Goal: Task Accomplishment & Management: Complete application form

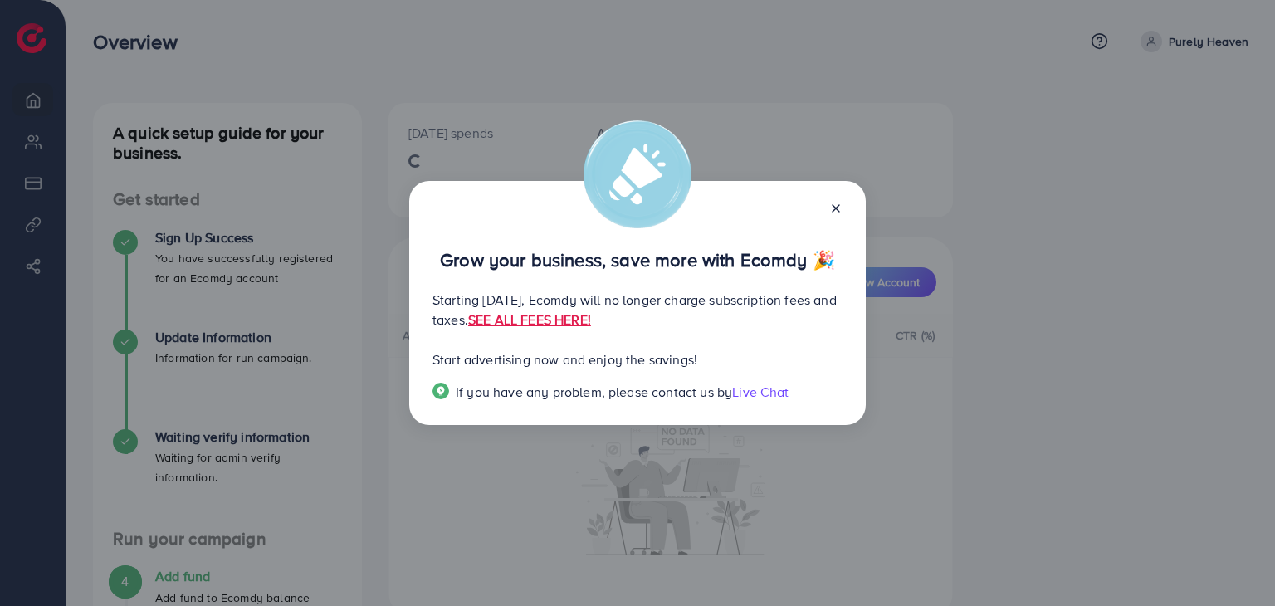
click at [834, 212] on icon at bounding box center [835, 208] width 13 height 13
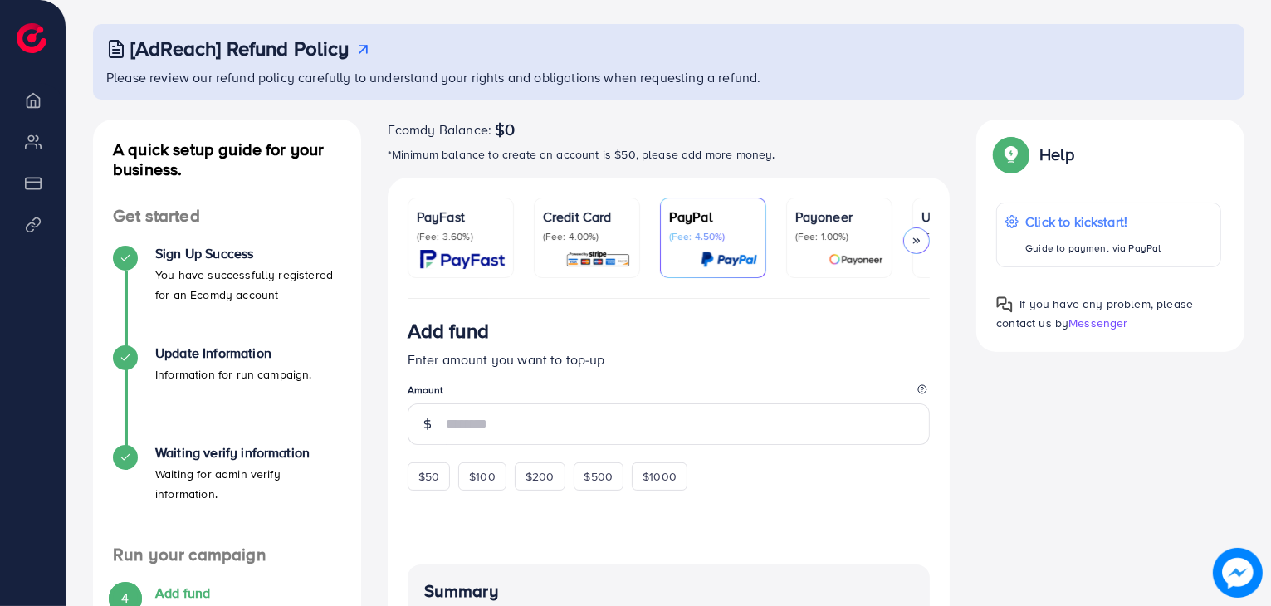
scroll to position [81, 0]
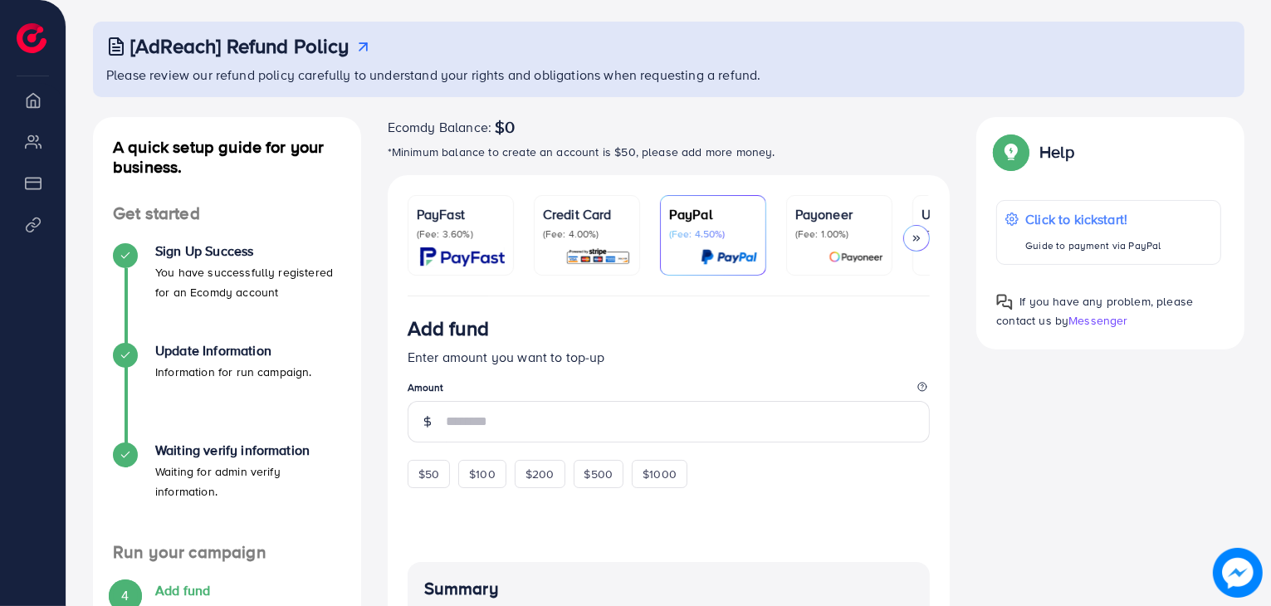
click at [646, 13] on div "[AdReach] Refund Policy Please review our refund policy carefully to understand…" at bounding box center [668, 436] width 1205 height 1034
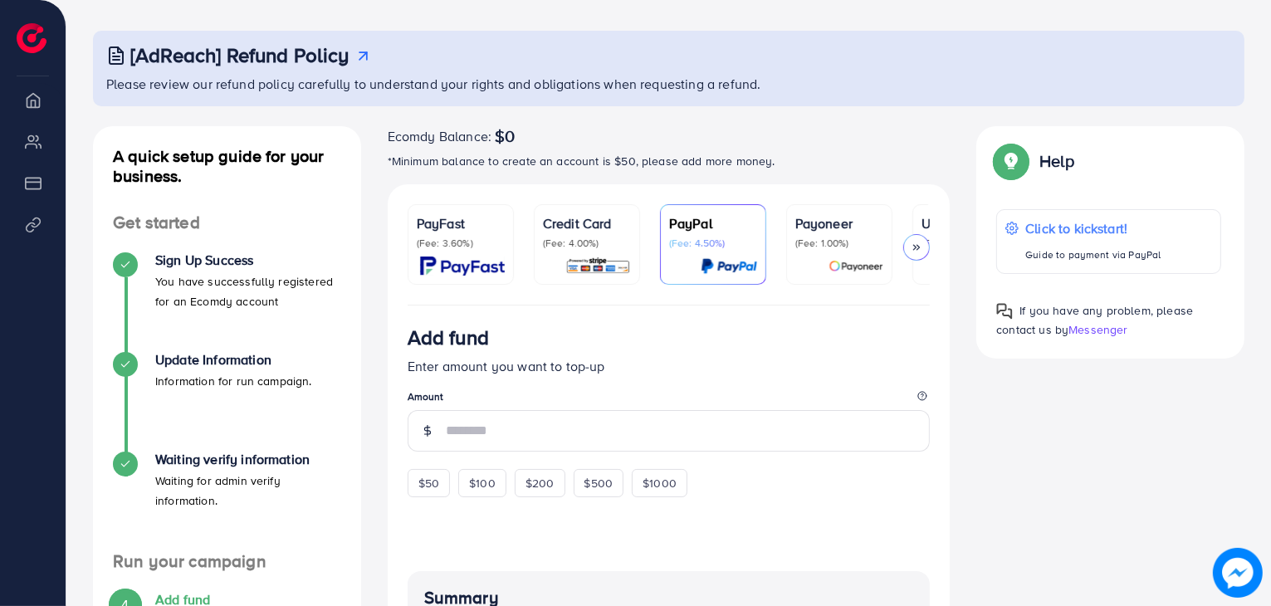
scroll to position [71, 0]
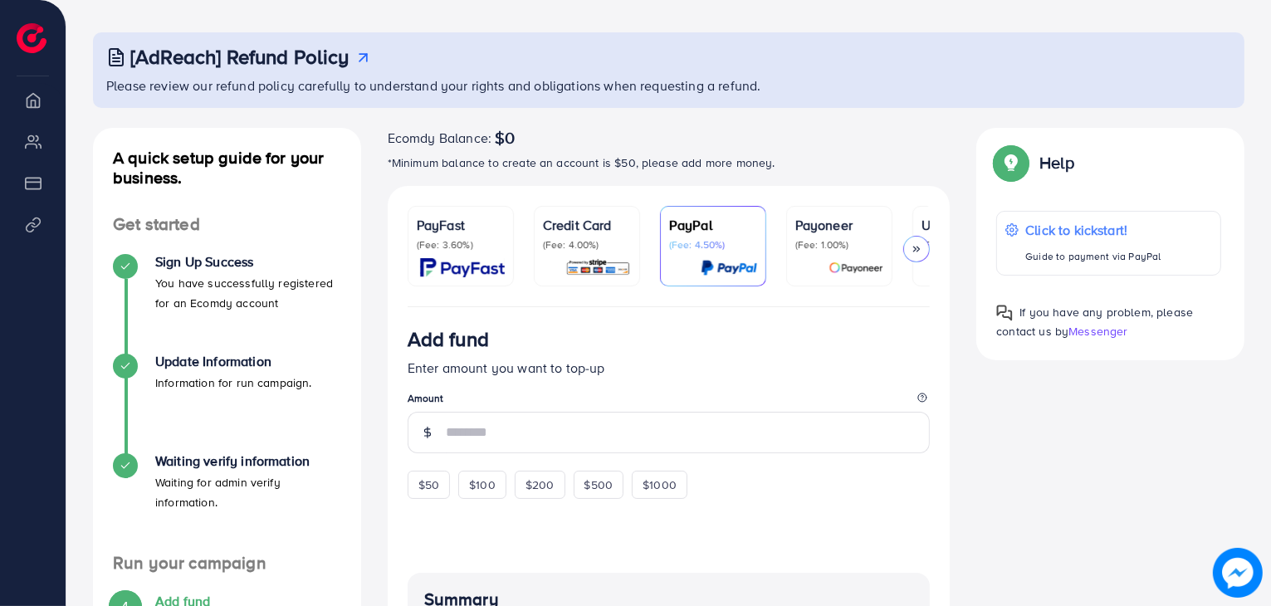
click at [577, 242] on p "(Fee: 4.00%)" at bounding box center [587, 244] width 88 height 13
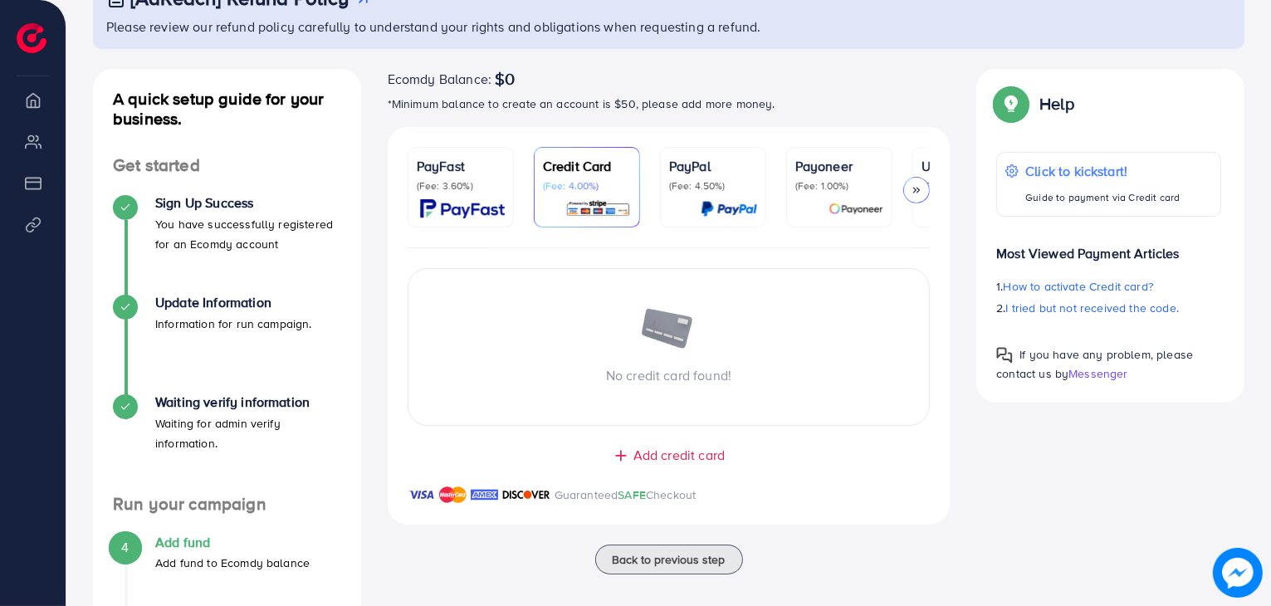
scroll to position [129, 0]
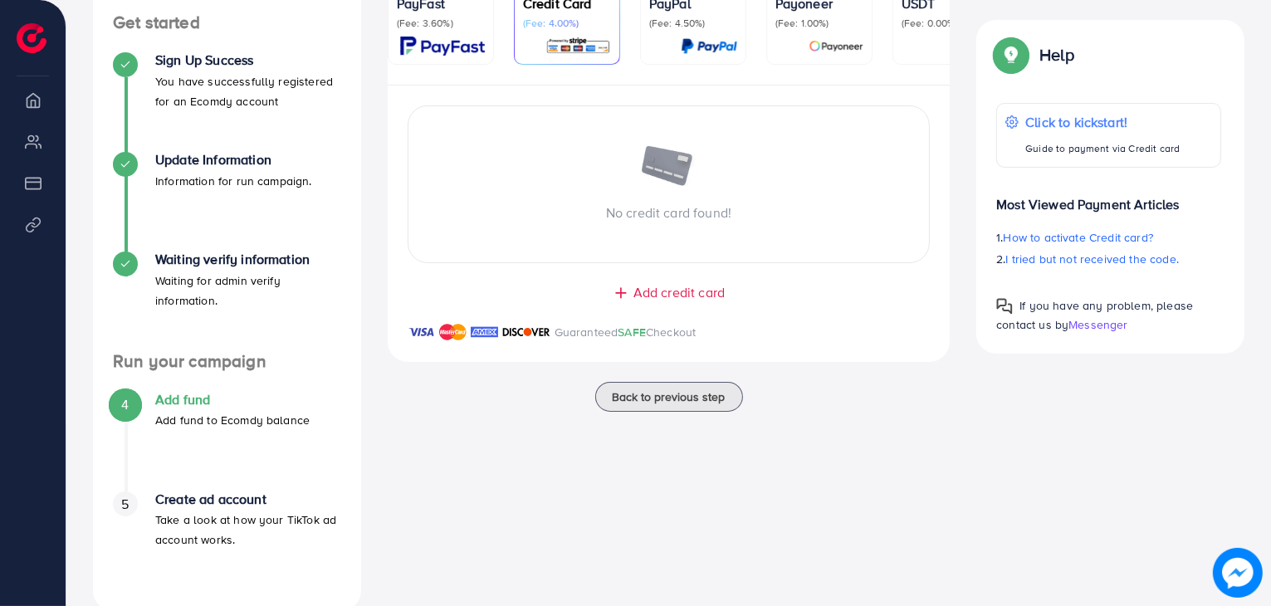
scroll to position [271, 0]
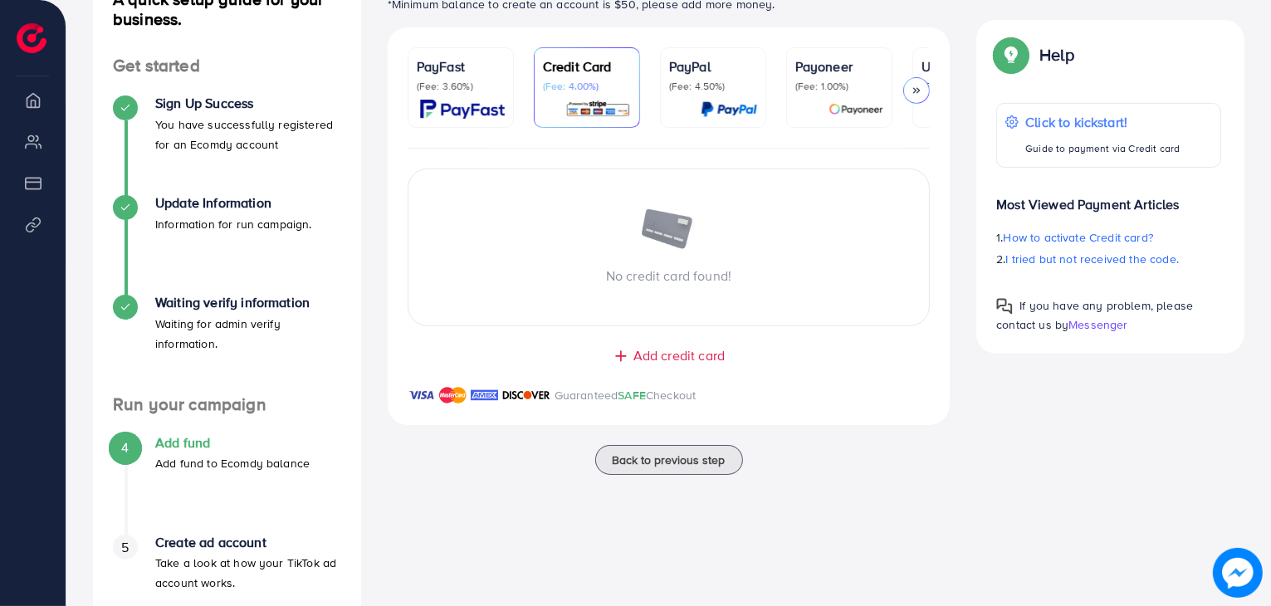
scroll to position [238, 0]
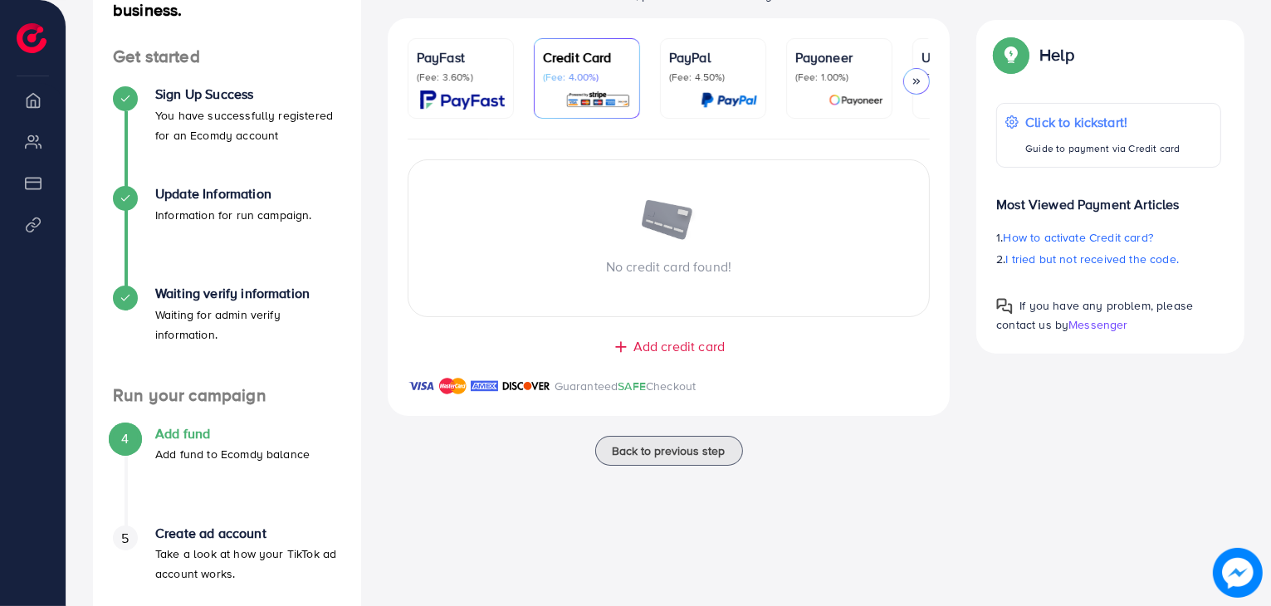
click at [797, 96] on div at bounding box center [839, 99] width 88 height 19
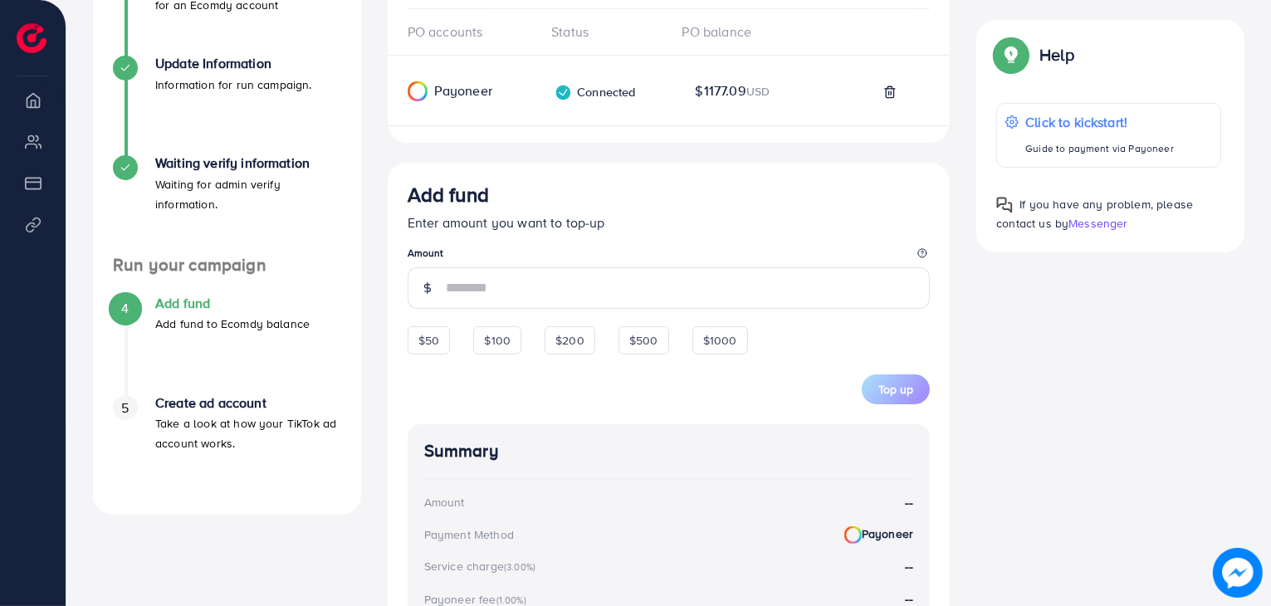
scroll to position [368, 0]
click at [571, 347] on span "$200" at bounding box center [569, 341] width 29 height 17
type input "***"
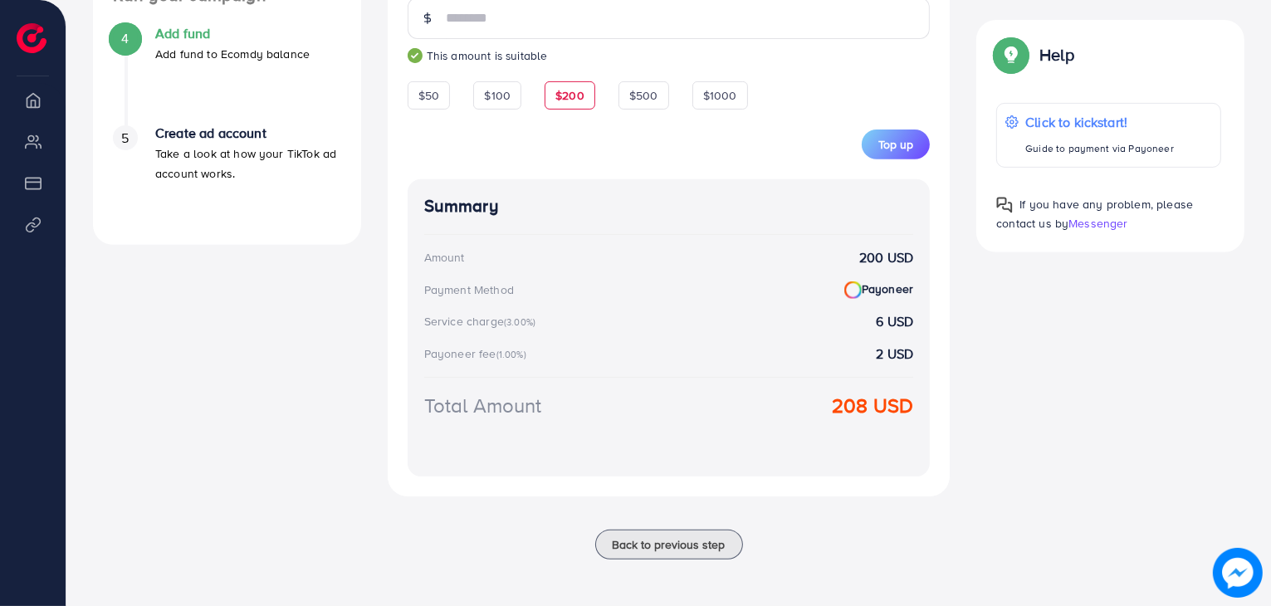
scroll to position [641, 0]
click at [899, 138] on span "Top up" at bounding box center [895, 144] width 35 height 17
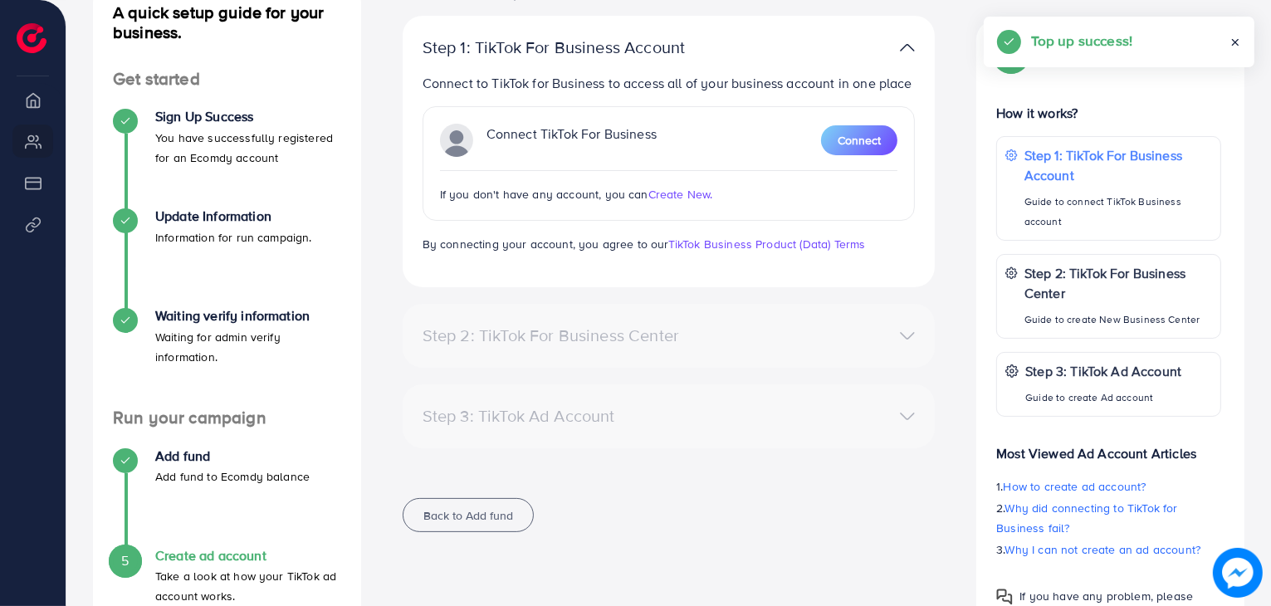
scroll to position [249, 0]
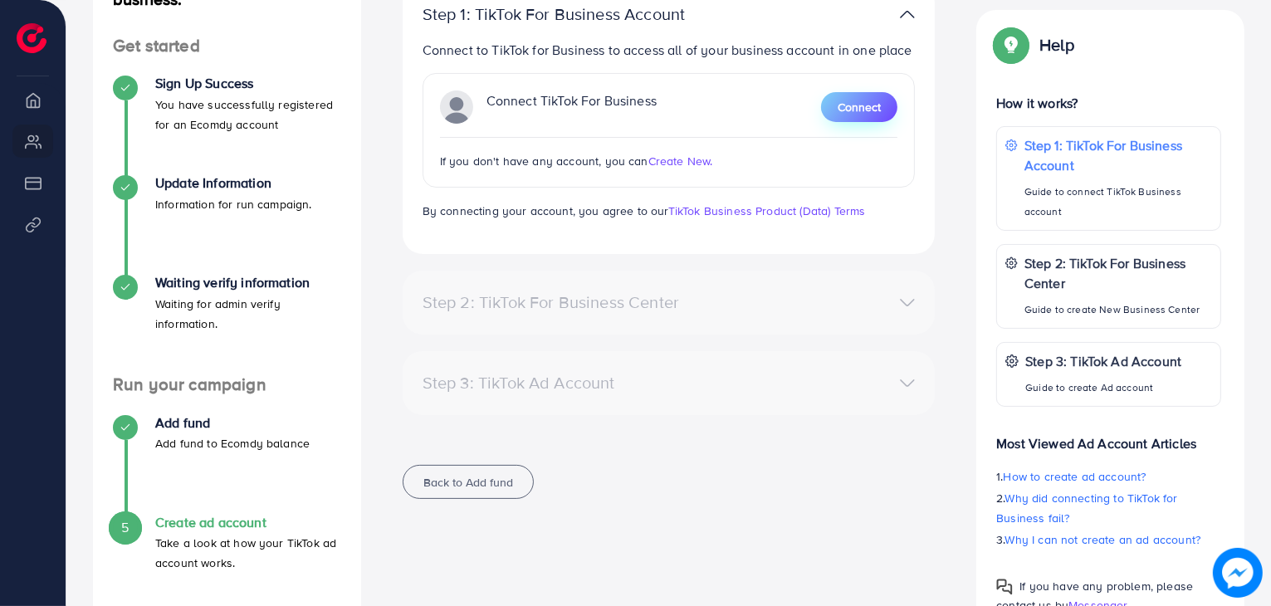
click at [867, 114] on span "Connect" at bounding box center [859, 107] width 43 height 17
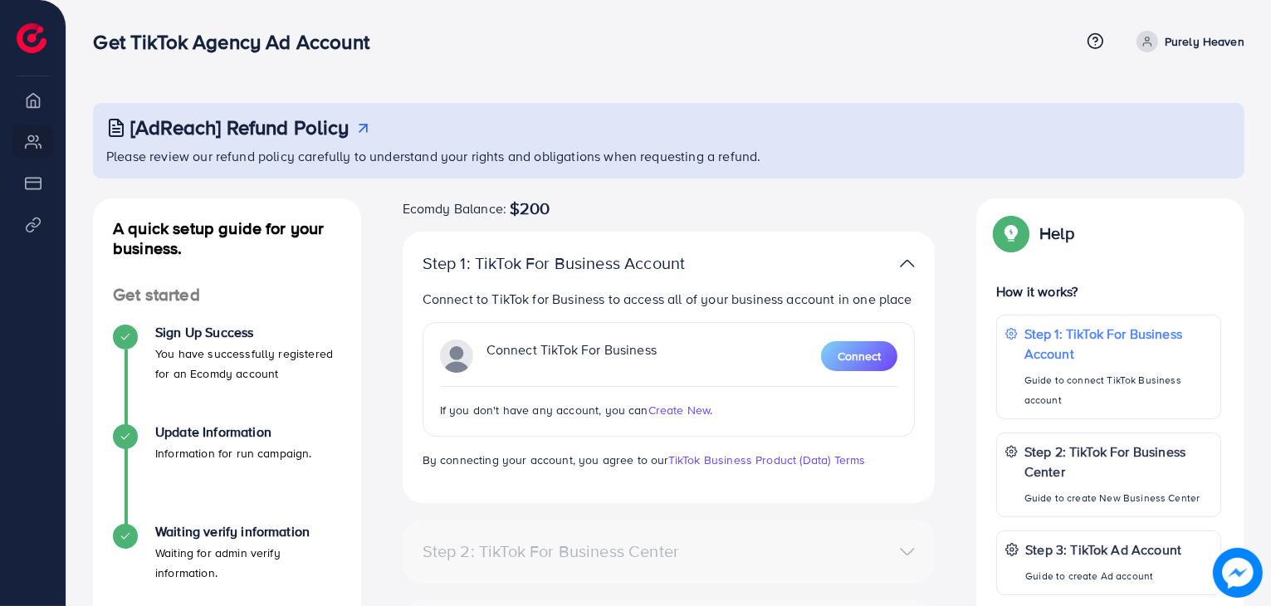
click at [700, 405] on span "Create New." at bounding box center [680, 410] width 65 height 17
click at [890, 359] on button "Connect" at bounding box center [859, 356] width 76 height 30
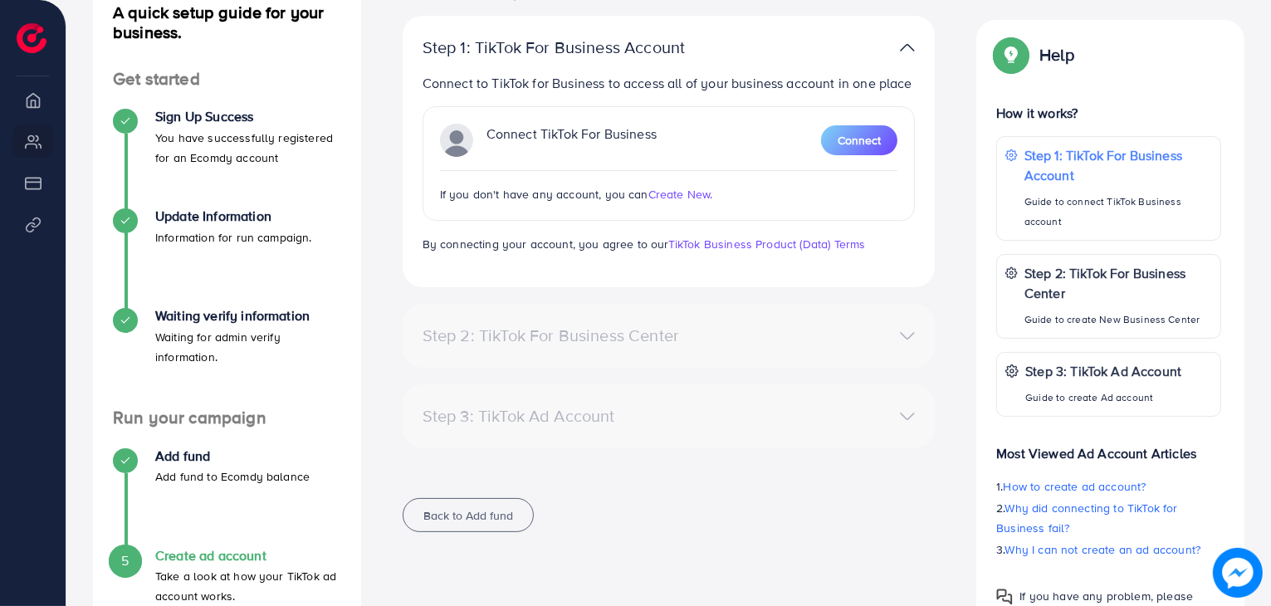
scroll to position [215, 0]
click at [865, 140] on span "Connect" at bounding box center [859, 141] width 43 height 17
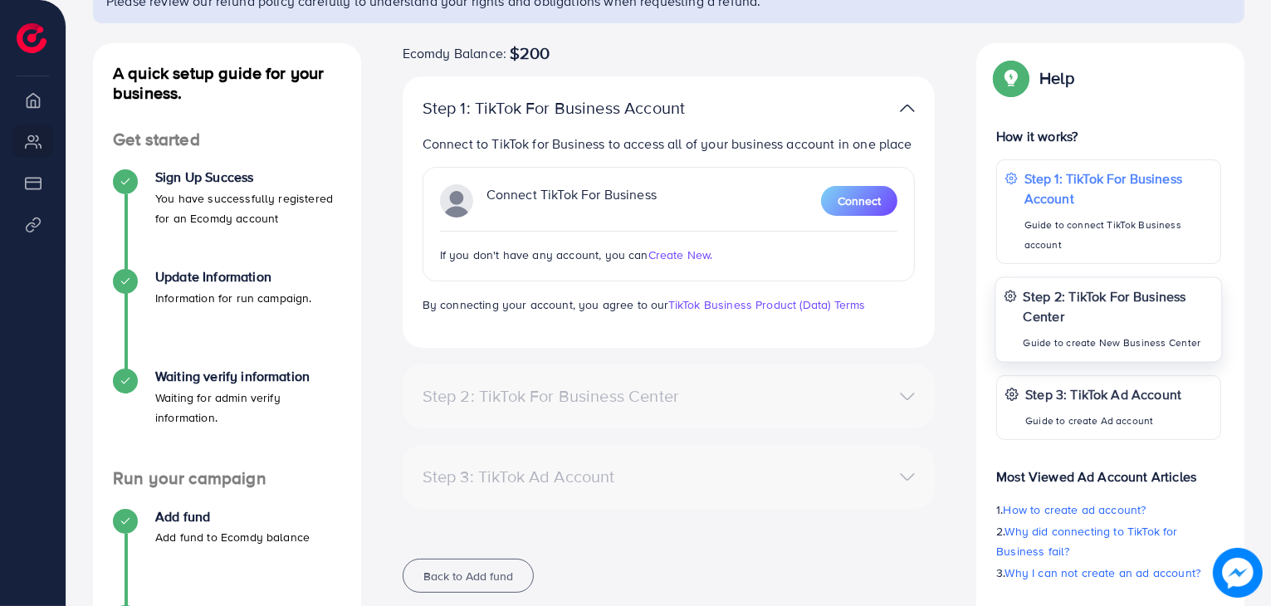
scroll to position [183, 0]
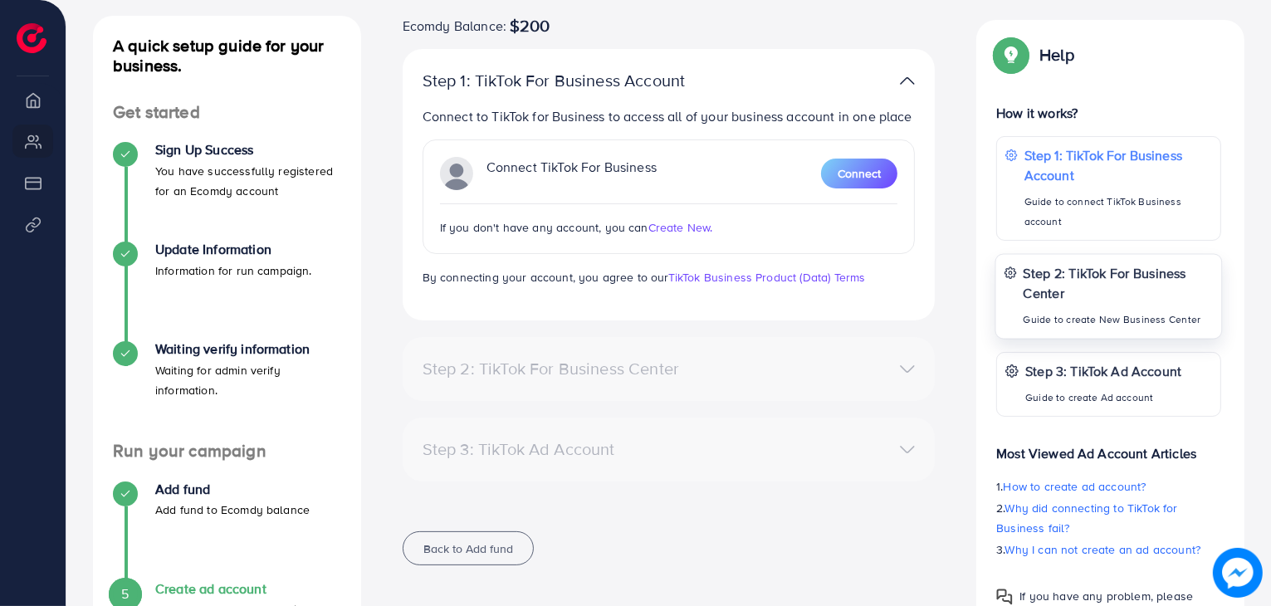
click at [1123, 302] on p "Step 2: TikTok For Business Center" at bounding box center [1118, 283] width 189 height 40
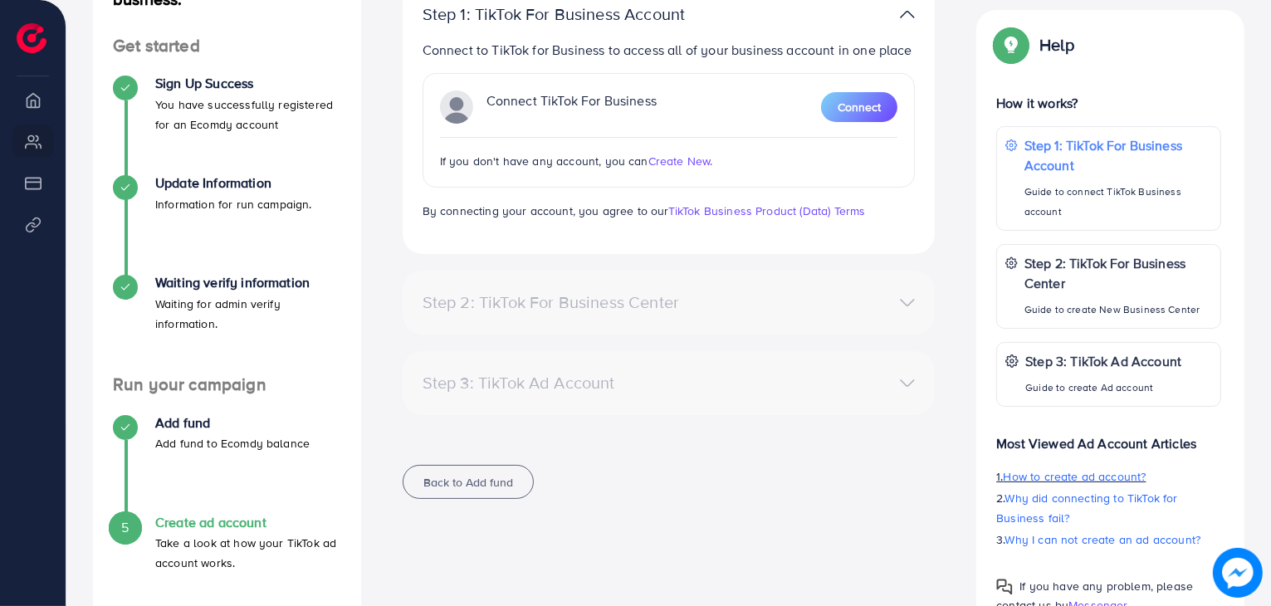
scroll to position [240, 0]
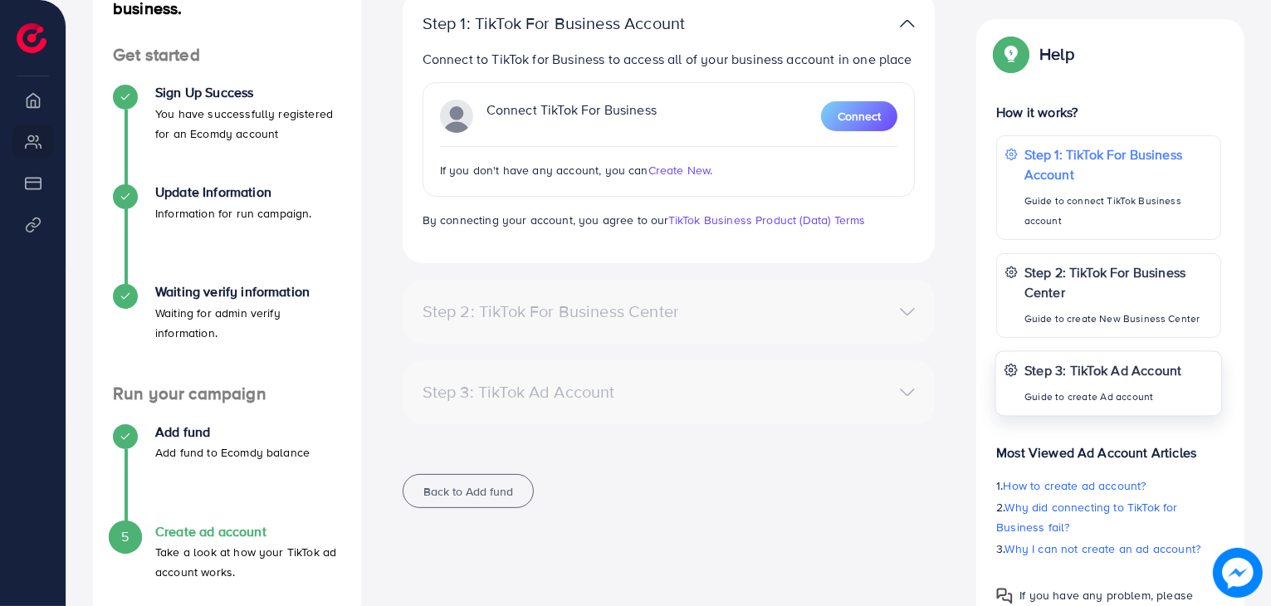
click at [1089, 380] on div "Step 3: TikTok Ad Account Guide to create Ad account" at bounding box center [1104, 383] width 158 height 47
click at [898, 106] on div "Connect TikTok For Business Connect If you don't have any account, you can Crea…" at bounding box center [669, 139] width 493 height 115
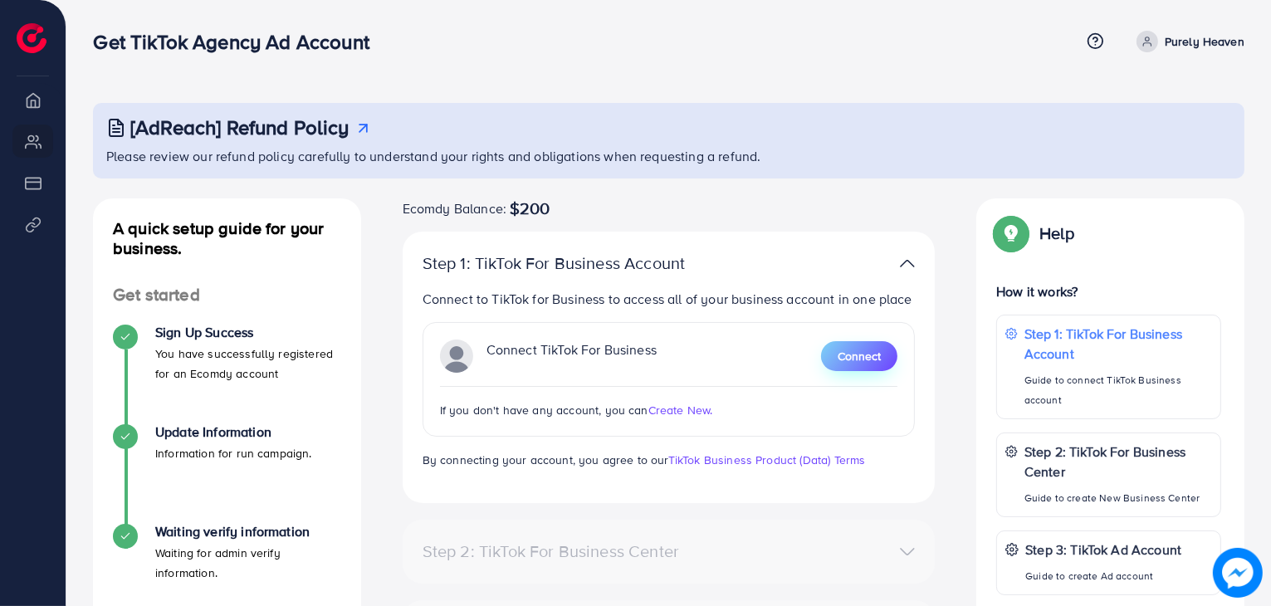
click at [853, 350] on span "Connect" at bounding box center [859, 356] width 43 height 17
click at [866, 363] on span "Connect" at bounding box center [859, 356] width 43 height 17
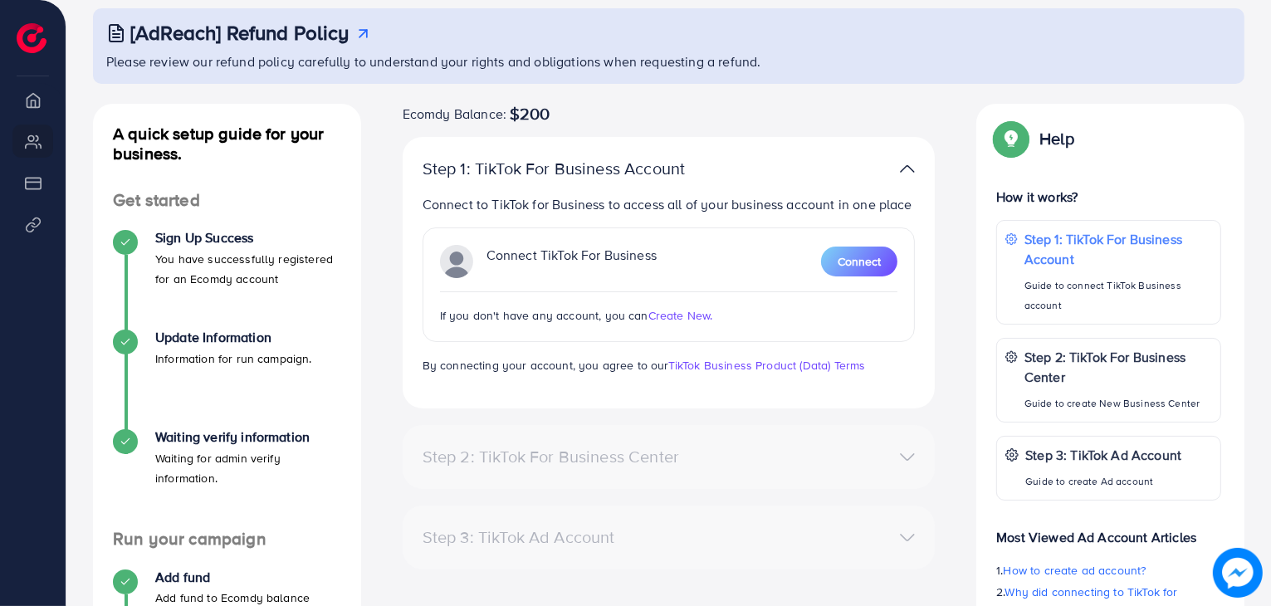
scroll to position [92, 0]
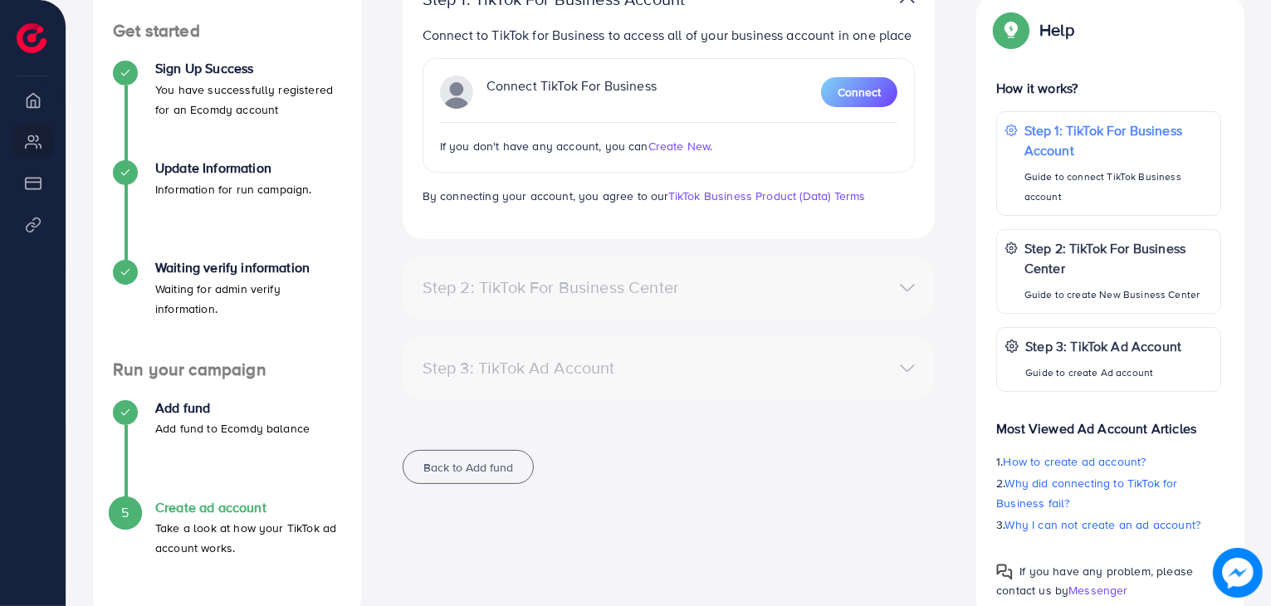
scroll to position [265, 0]
click at [478, 467] on span "Back to Add fund" at bounding box center [468, 466] width 90 height 17
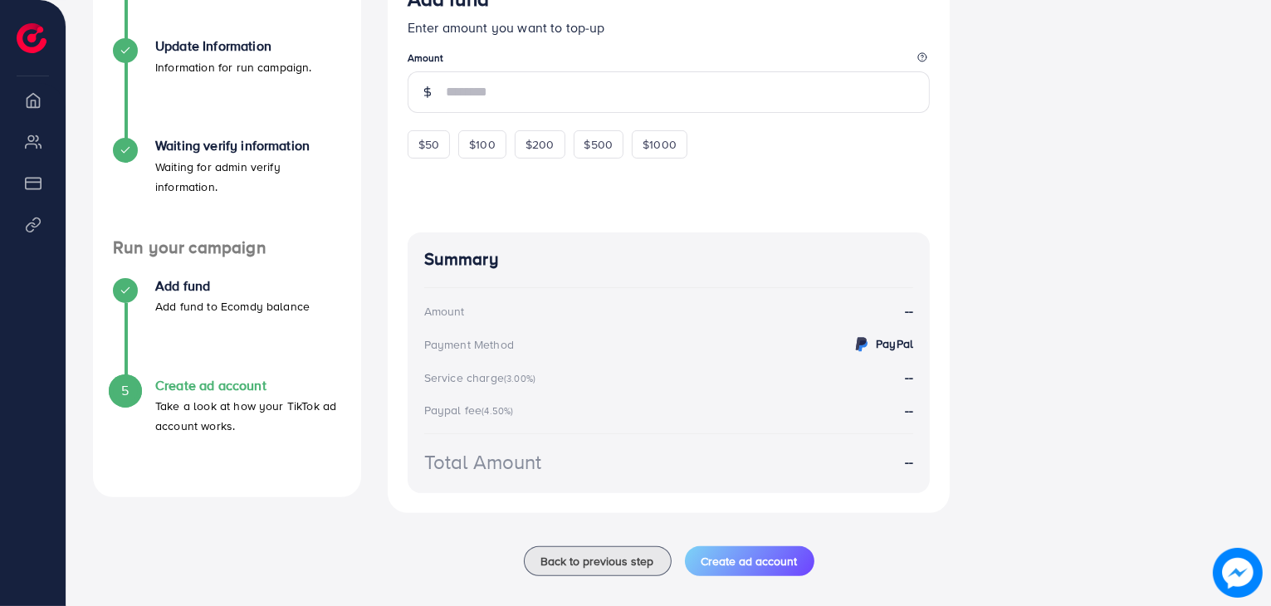
scroll to position [382, 0]
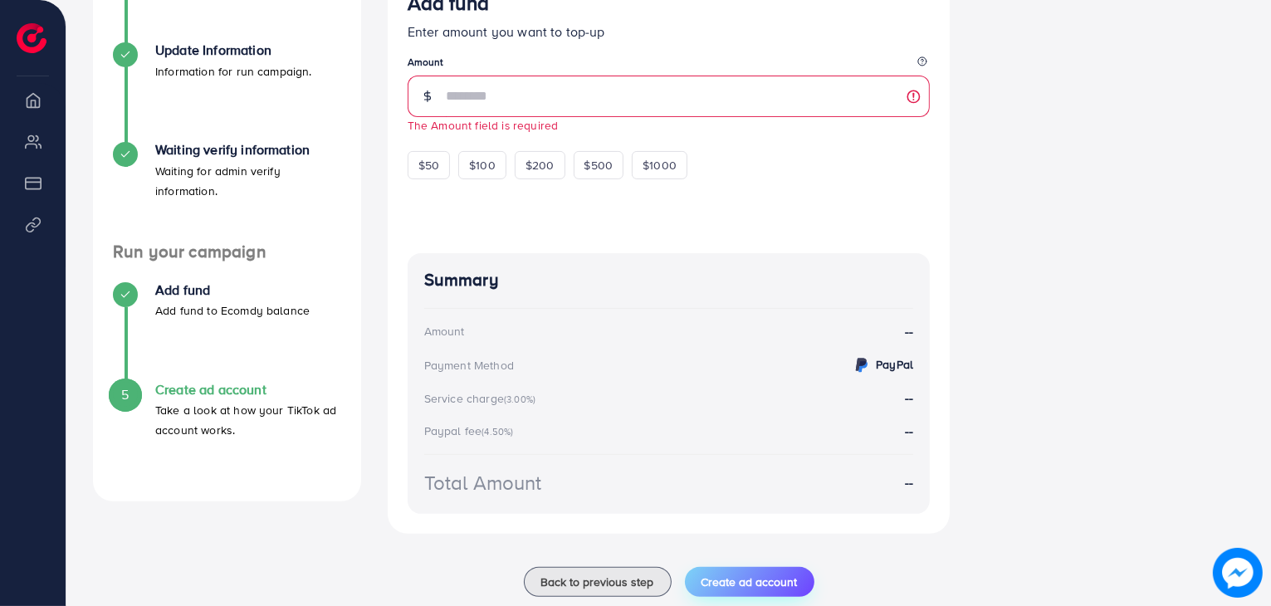
click at [747, 577] on button "Create ad account" at bounding box center [750, 582] width 130 height 30
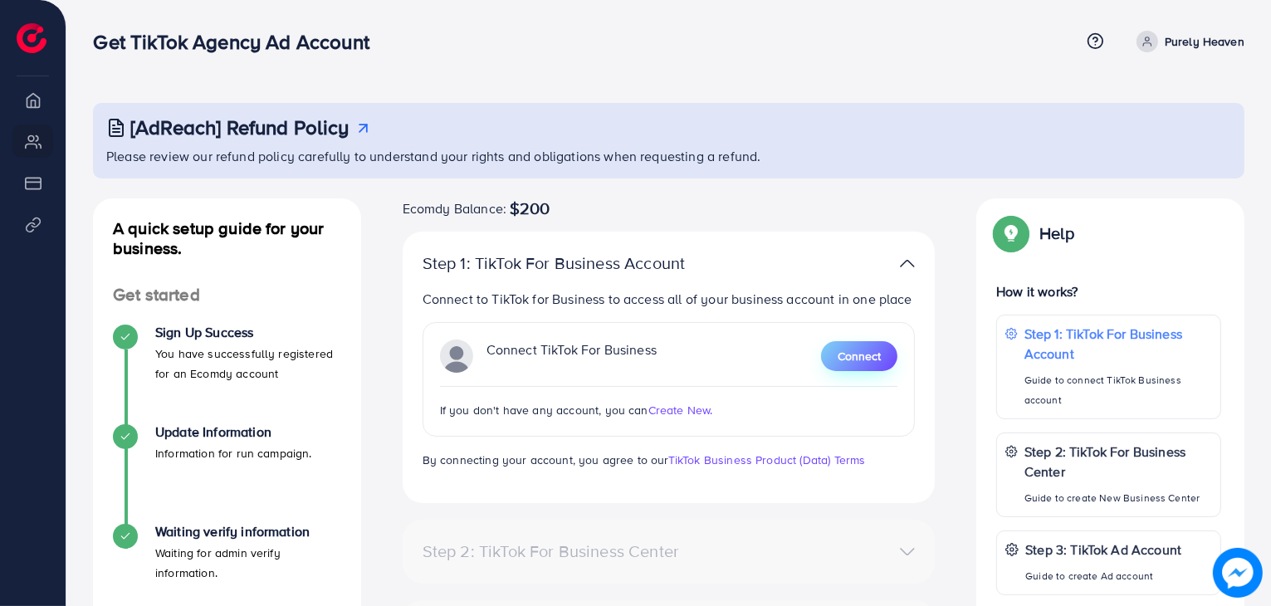
click at [867, 356] on span "Connect" at bounding box center [859, 356] width 43 height 17
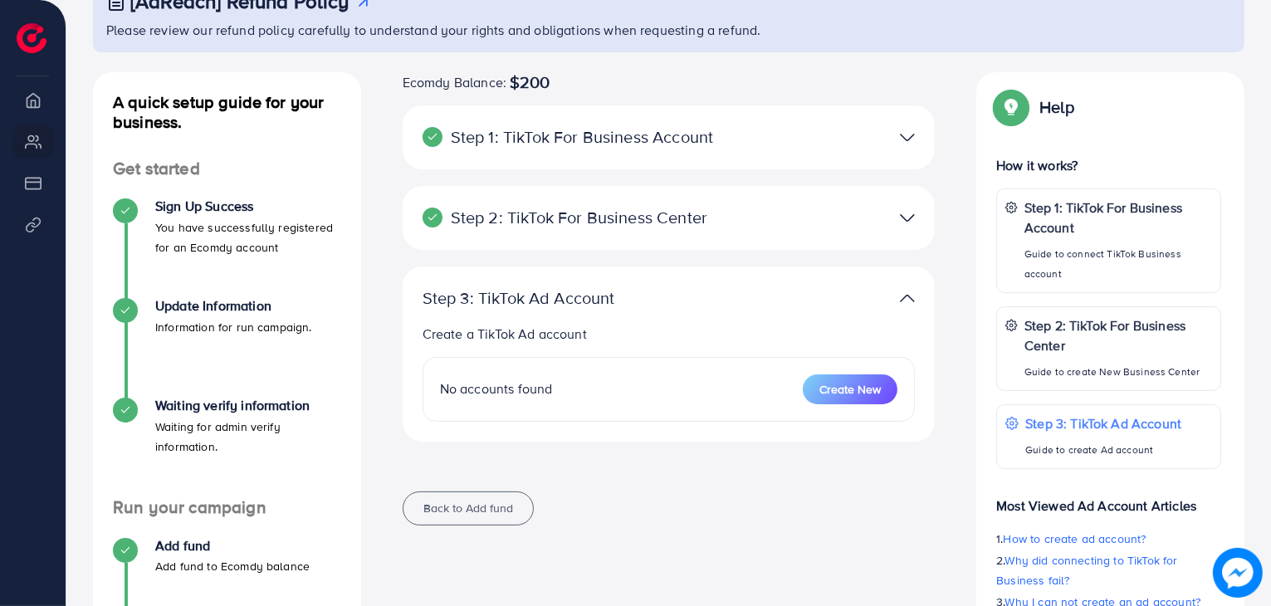
scroll to position [128, 0]
click at [852, 392] on span "Create New" at bounding box center [849, 387] width 61 height 17
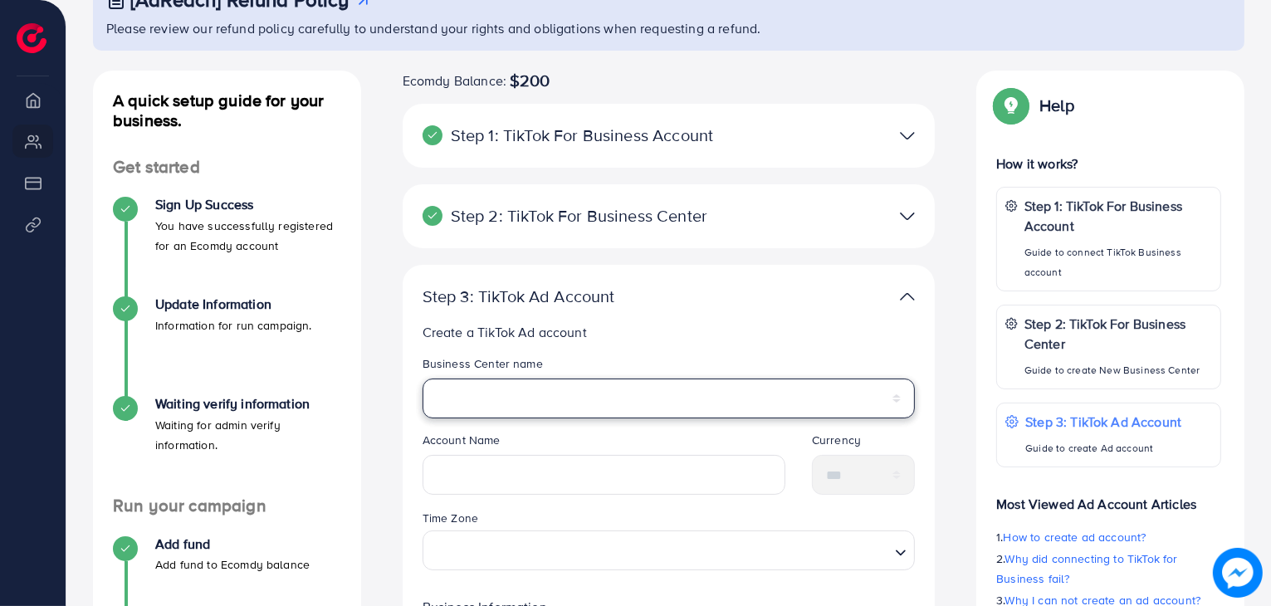
click at [626, 399] on select "**********" at bounding box center [669, 399] width 493 height 40
select select "**********"
click at [423, 379] on select "**********" at bounding box center [669, 399] width 493 height 40
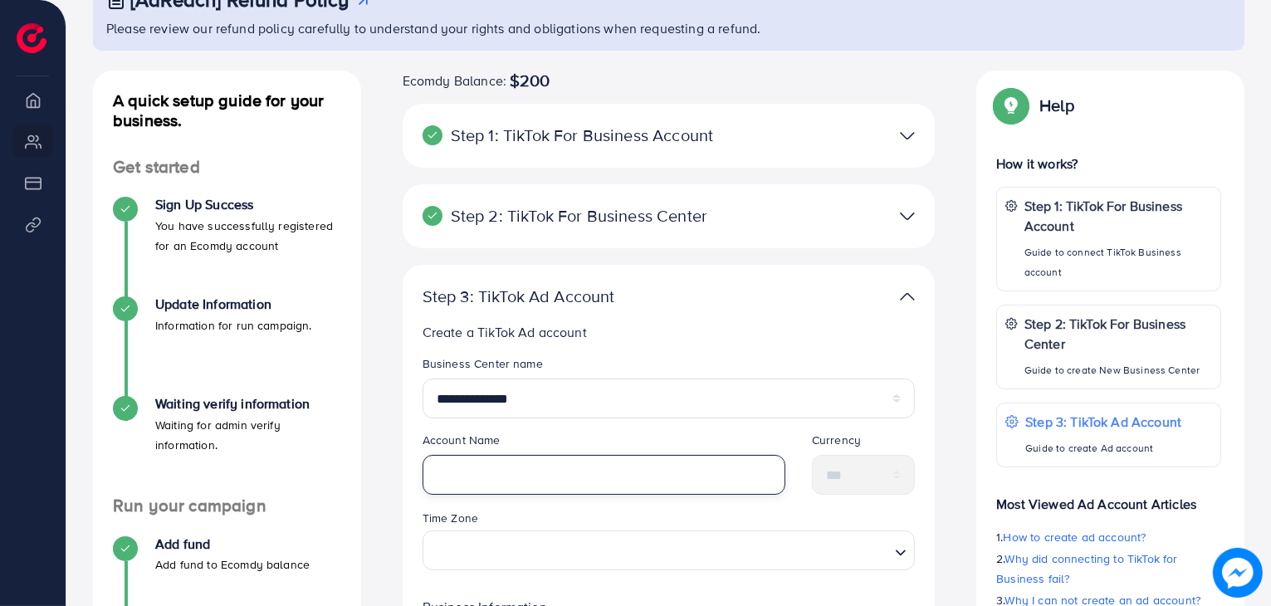
click at [572, 474] on input "text" at bounding box center [604, 475] width 363 height 40
type input "**********"
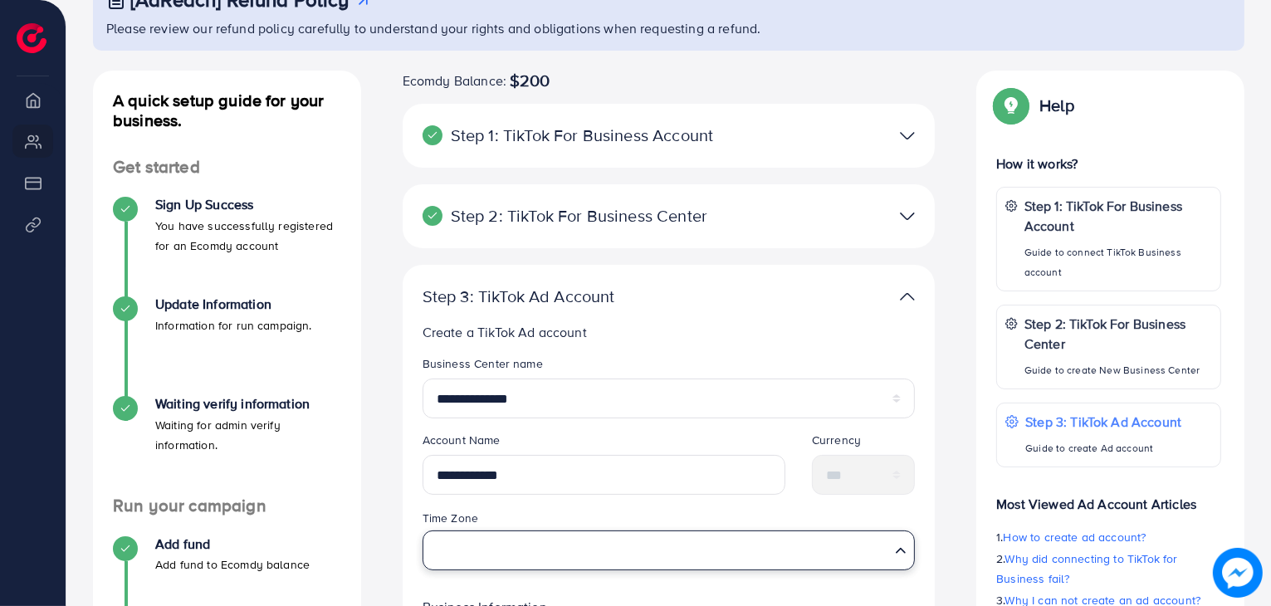
click at [620, 546] on input "Search for option" at bounding box center [659, 550] width 459 height 31
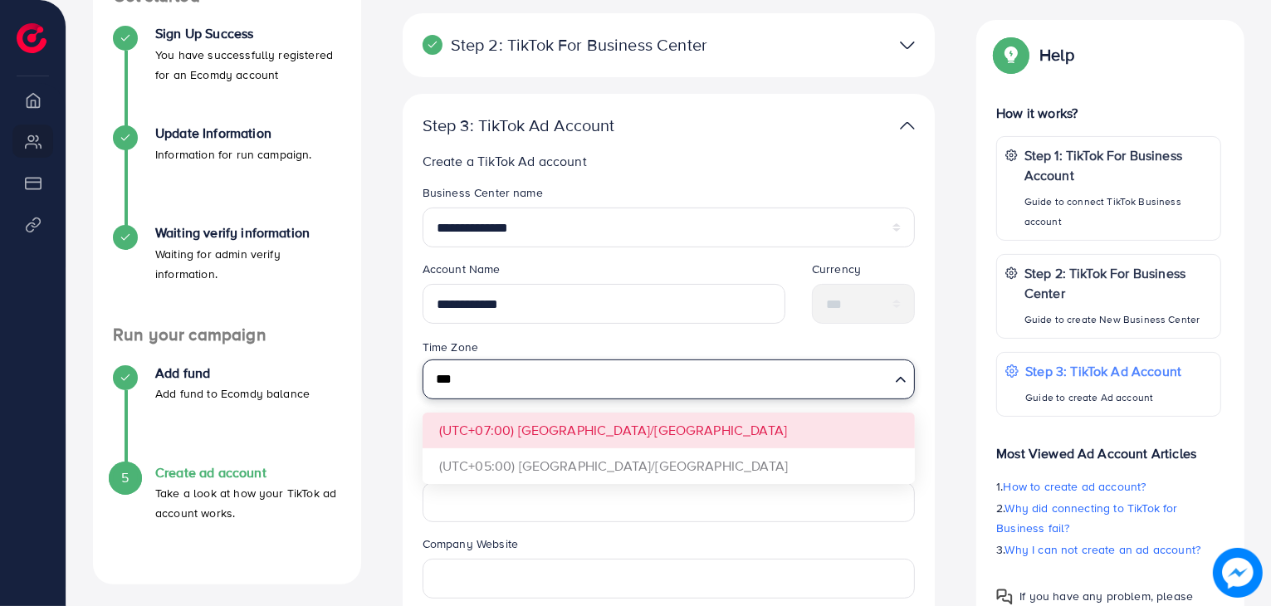
scroll to position [305, 0]
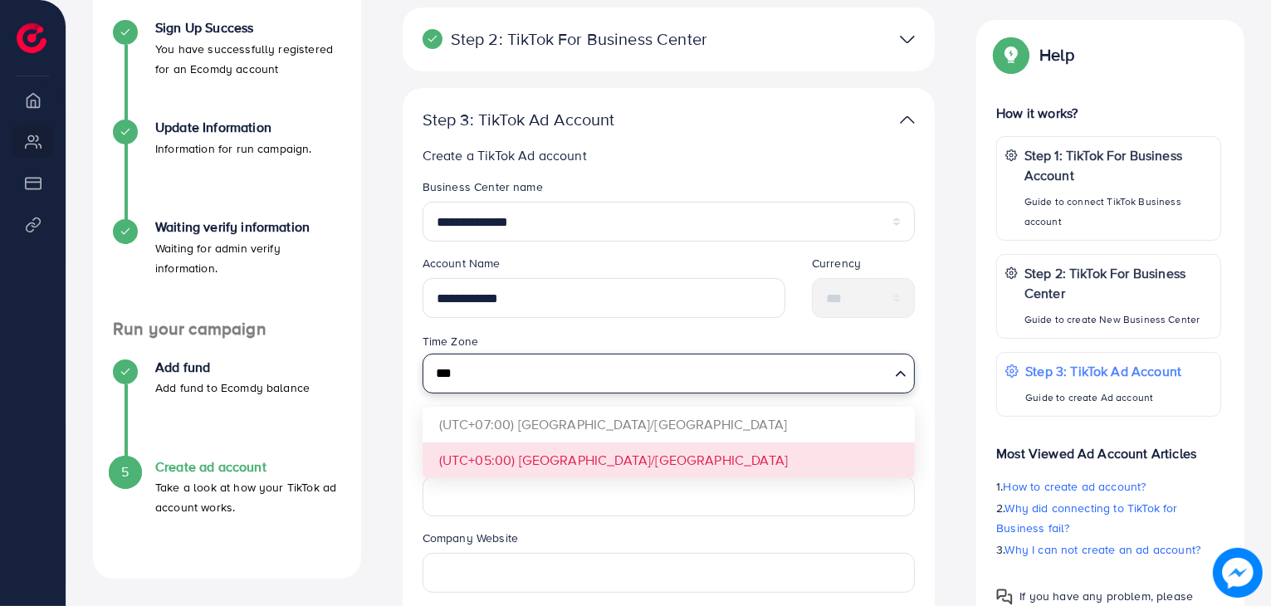
type input "***"
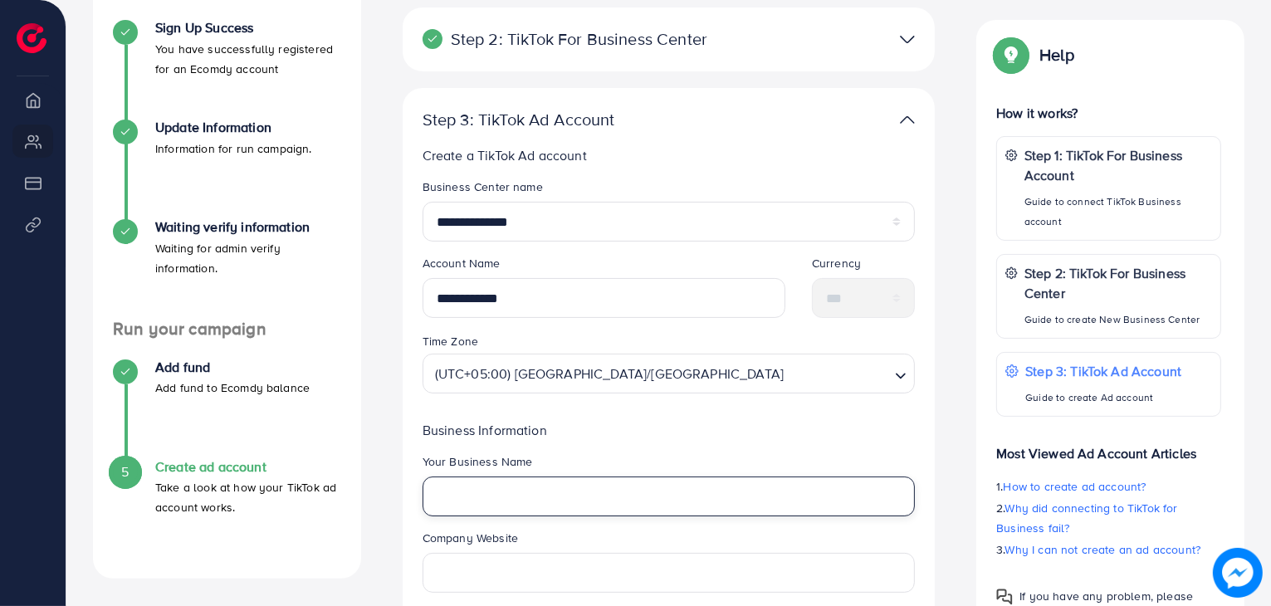
click at [598, 507] on input "text" at bounding box center [669, 497] width 493 height 40
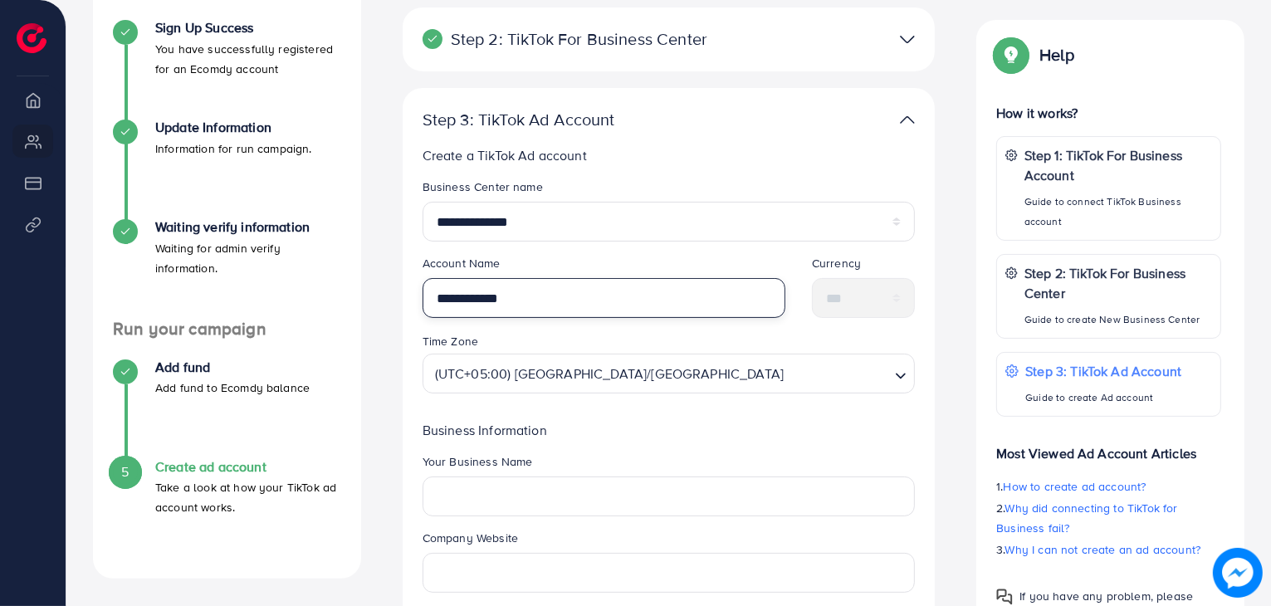
click at [540, 306] on input "**********" at bounding box center [604, 298] width 363 height 40
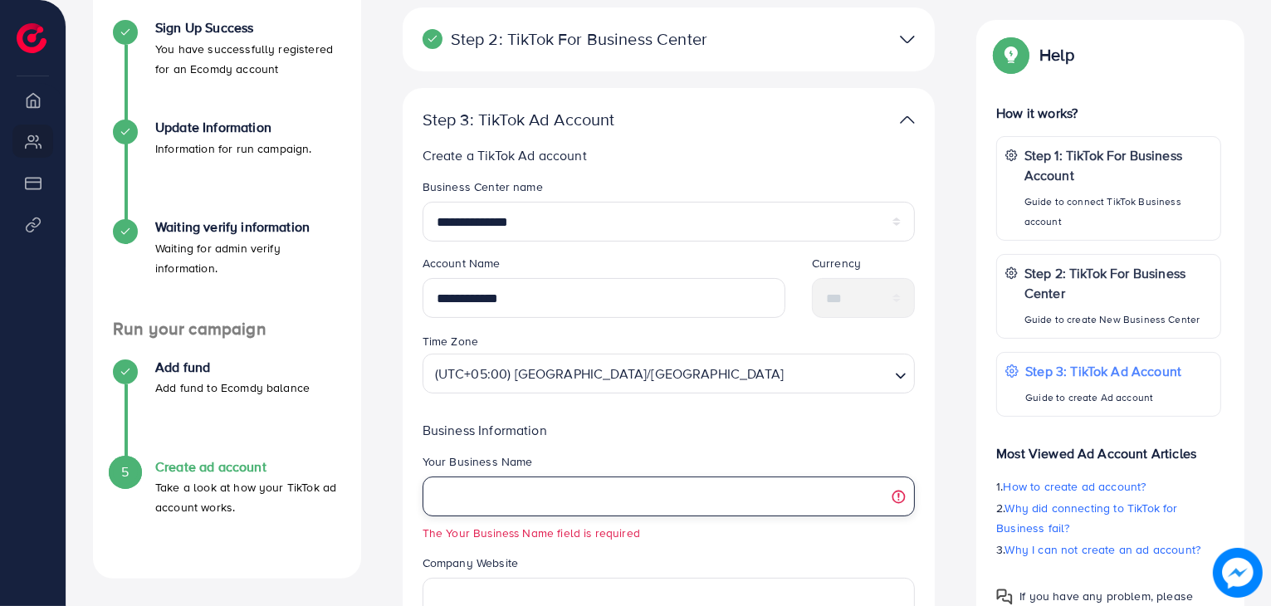
click at [561, 487] on input "text" at bounding box center [669, 497] width 493 height 40
paste input "**********"
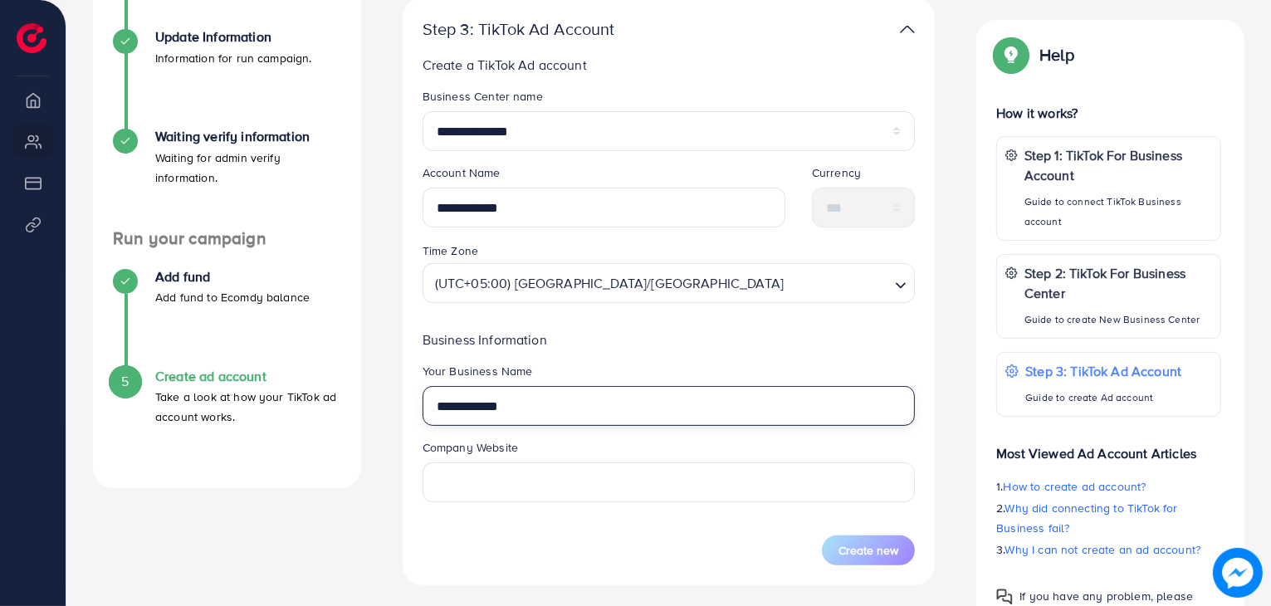
scroll to position [399, 0]
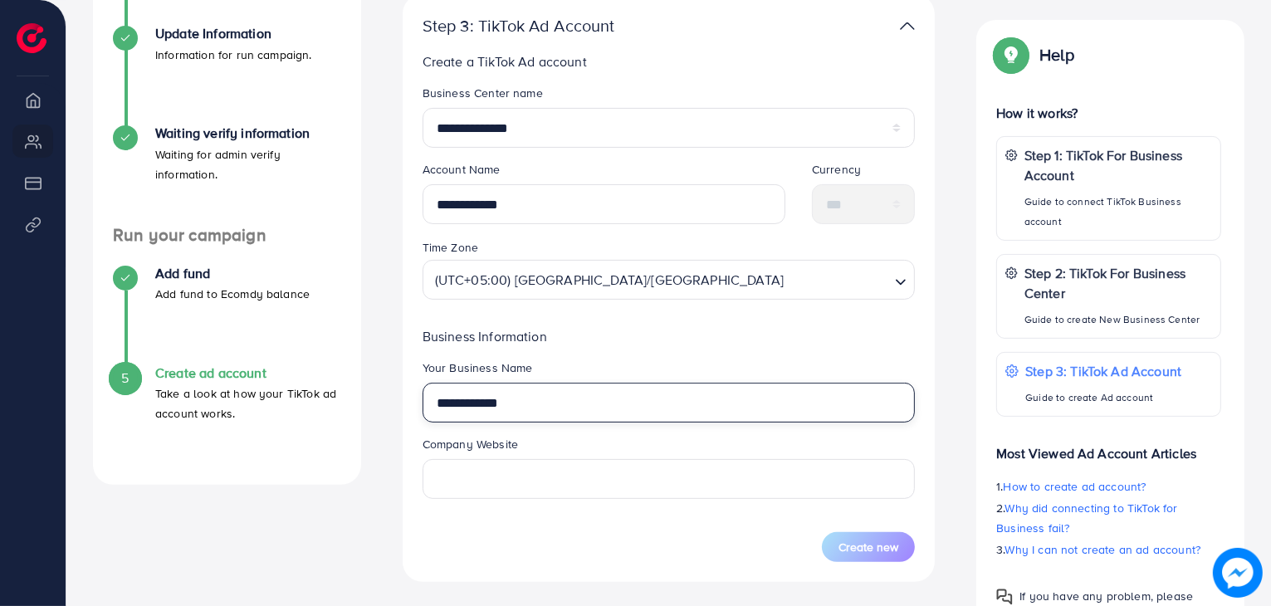
type input "**********"
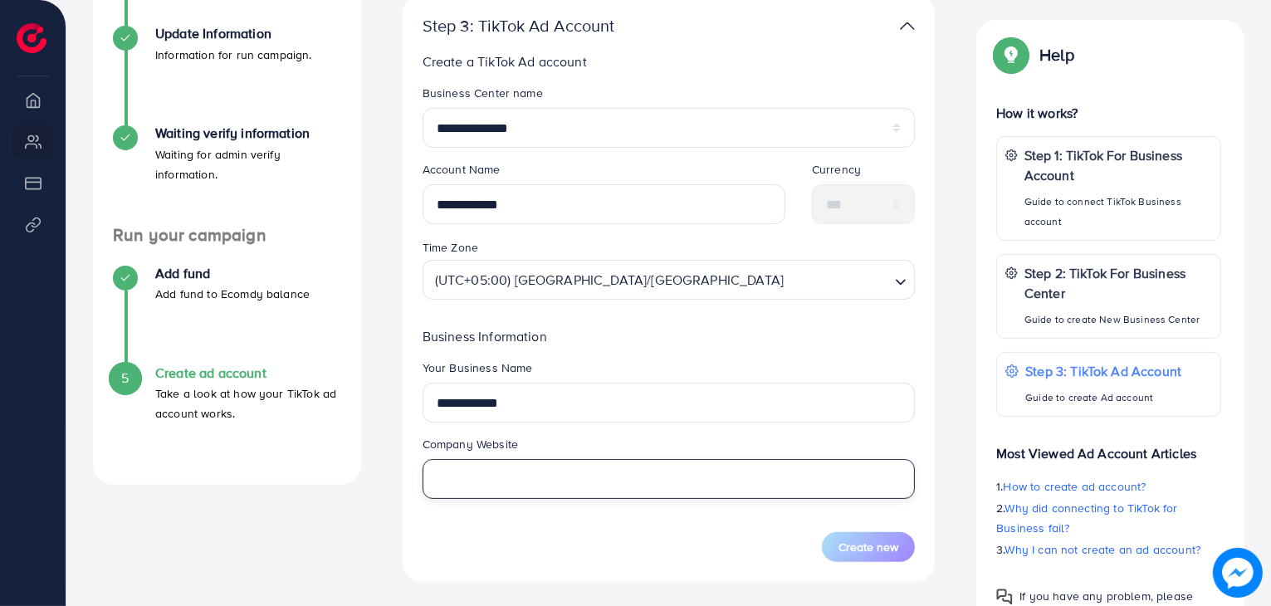
click at [663, 480] on input "text" at bounding box center [669, 479] width 493 height 40
paste input "**********"
type input "**********"
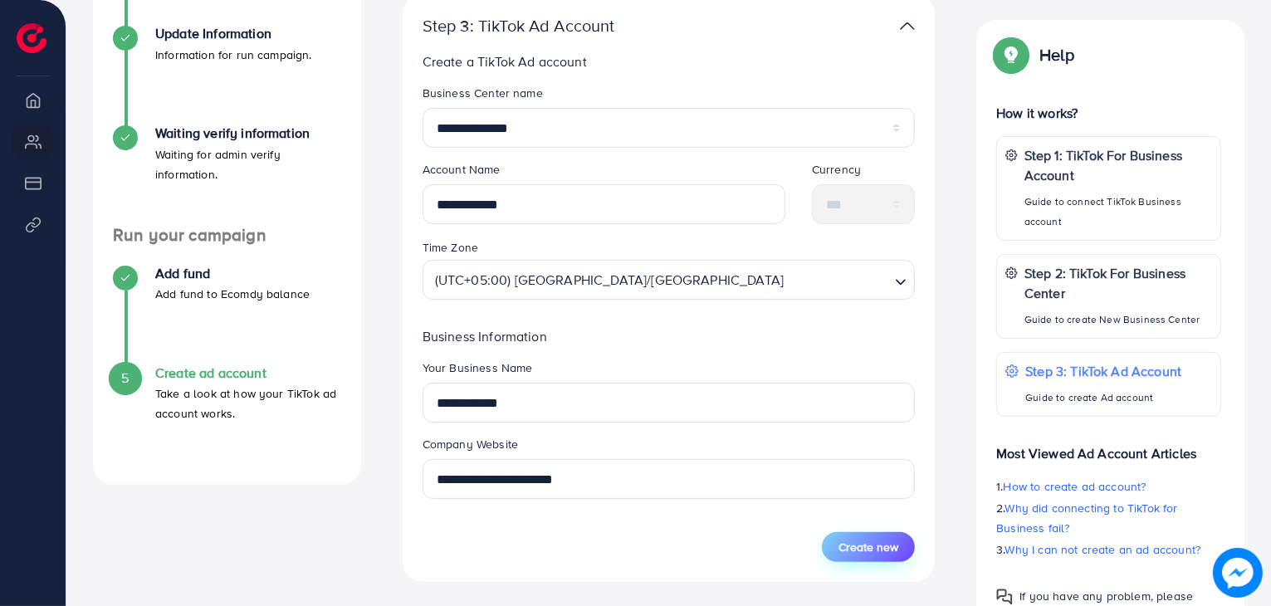
click at [888, 542] on span "Create new" at bounding box center [869, 547] width 60 height 17
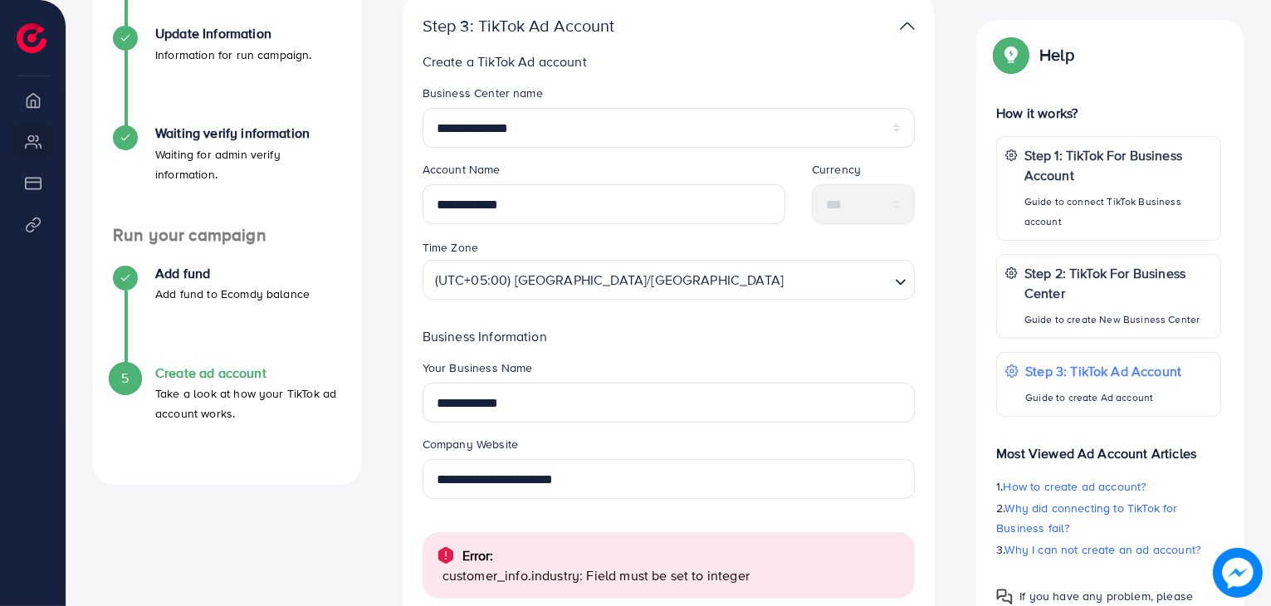
scroll to position [592, 0]
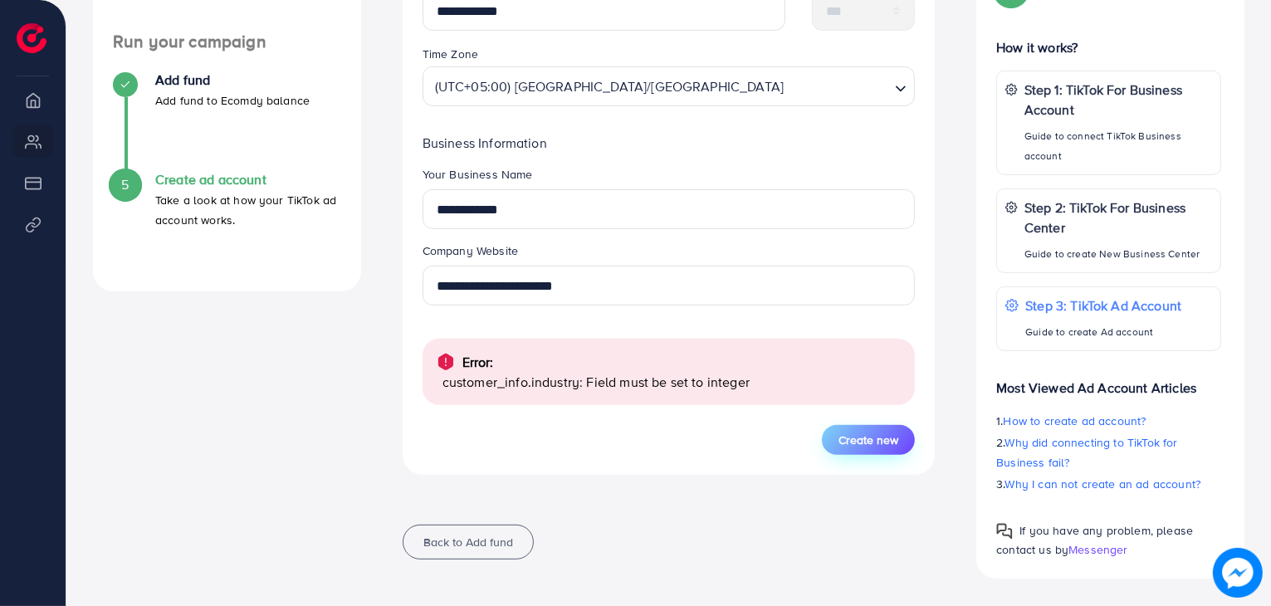
click at [867, 443] on span "Create new" at bounding box center [869, 440] width 60 height 17
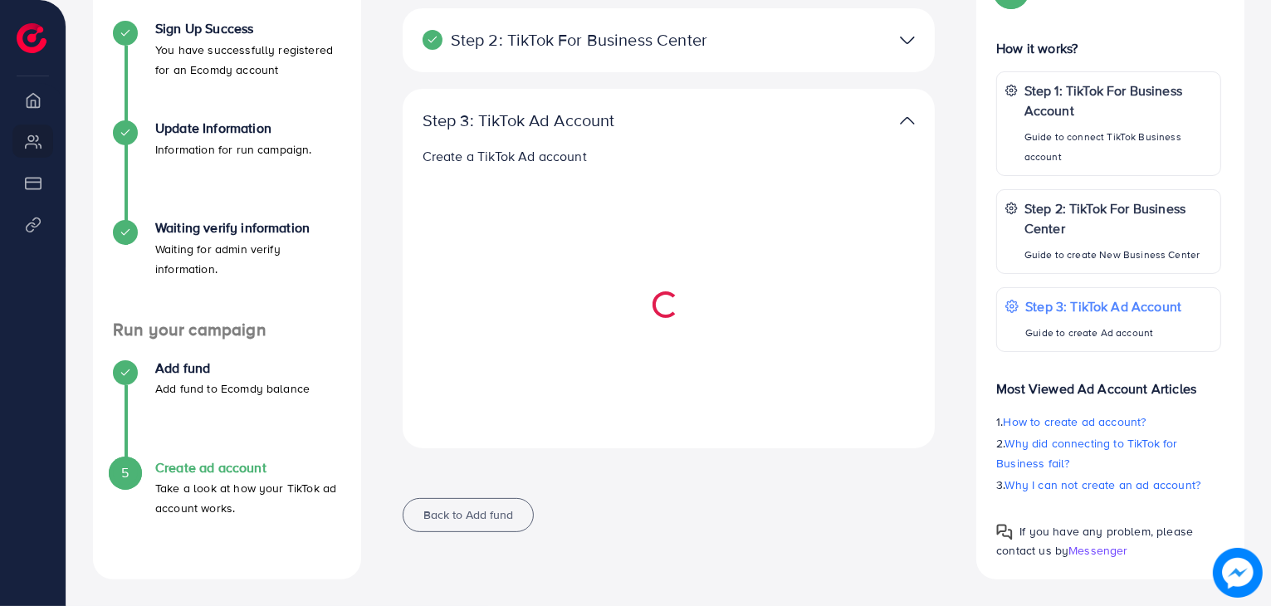
select select
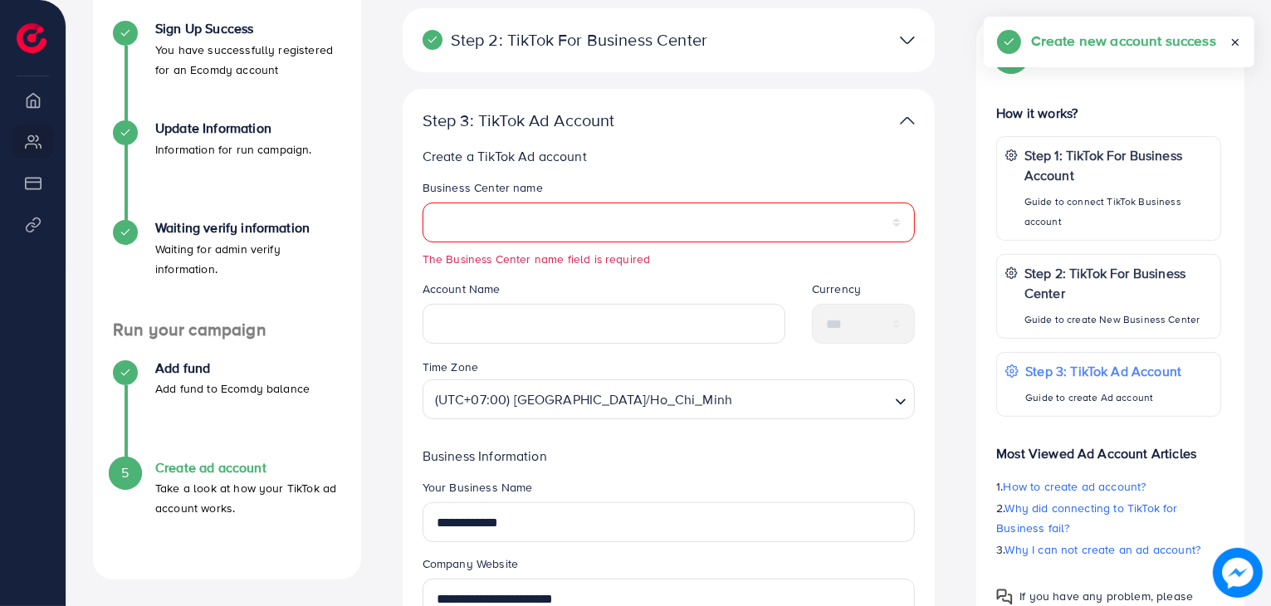
scroll to position [531, 0]
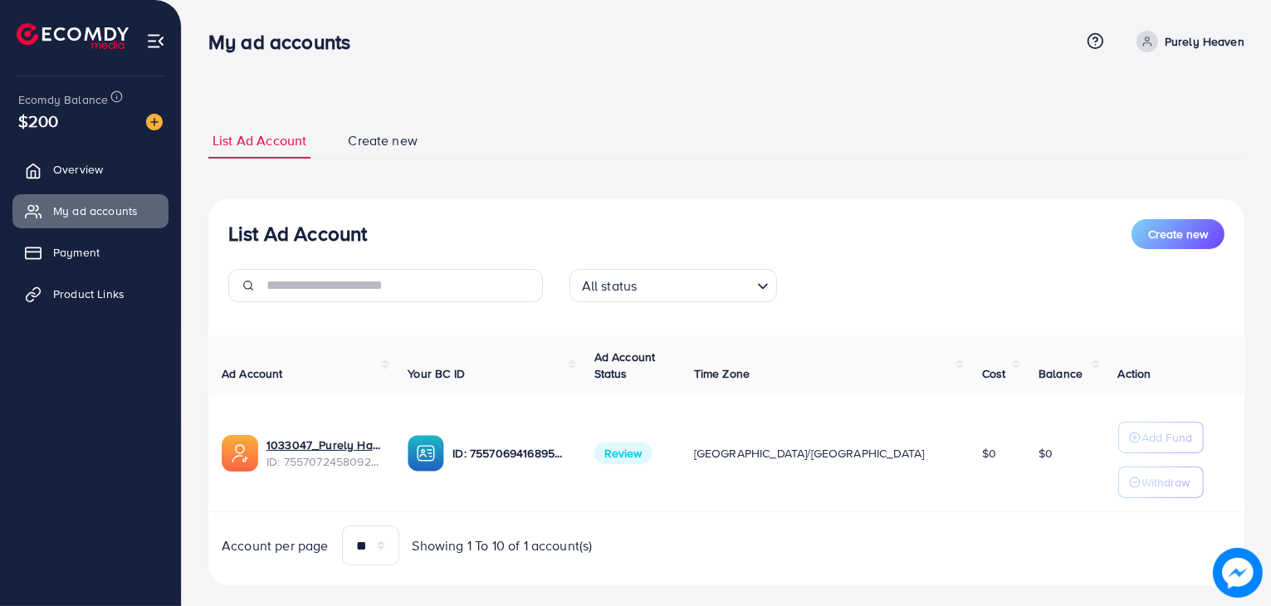
scroll to position [25, 0]
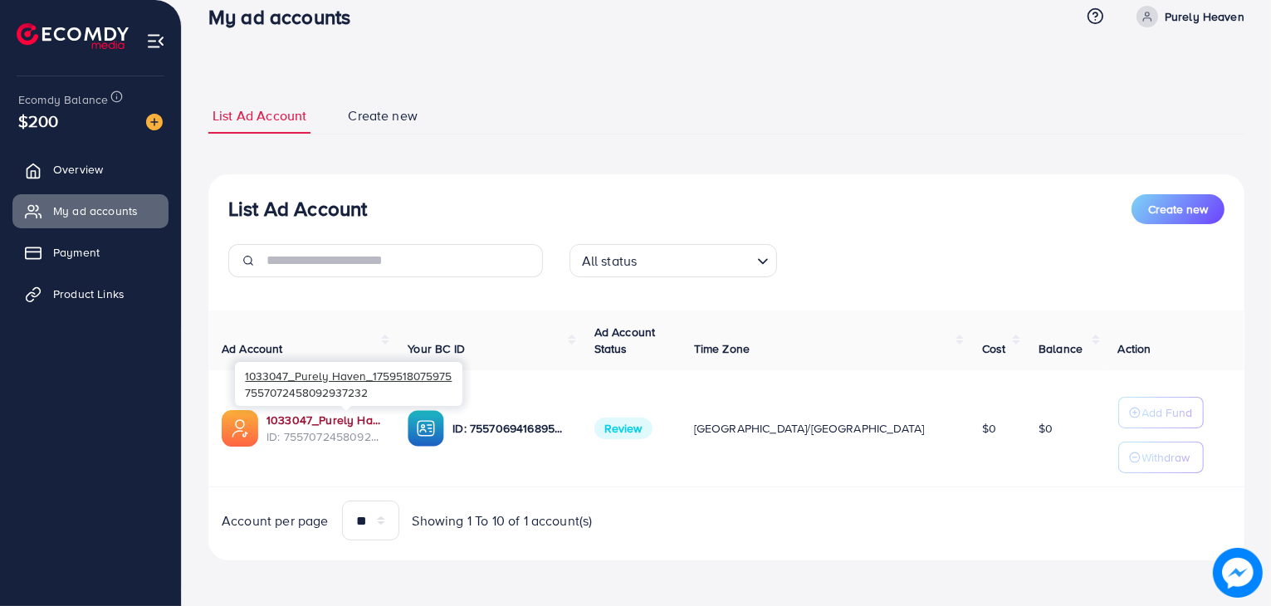
click at [362, 419] on link "1033047_Purely Haven_1759518075975" at bounding box center [324, 420] width 115 height 17
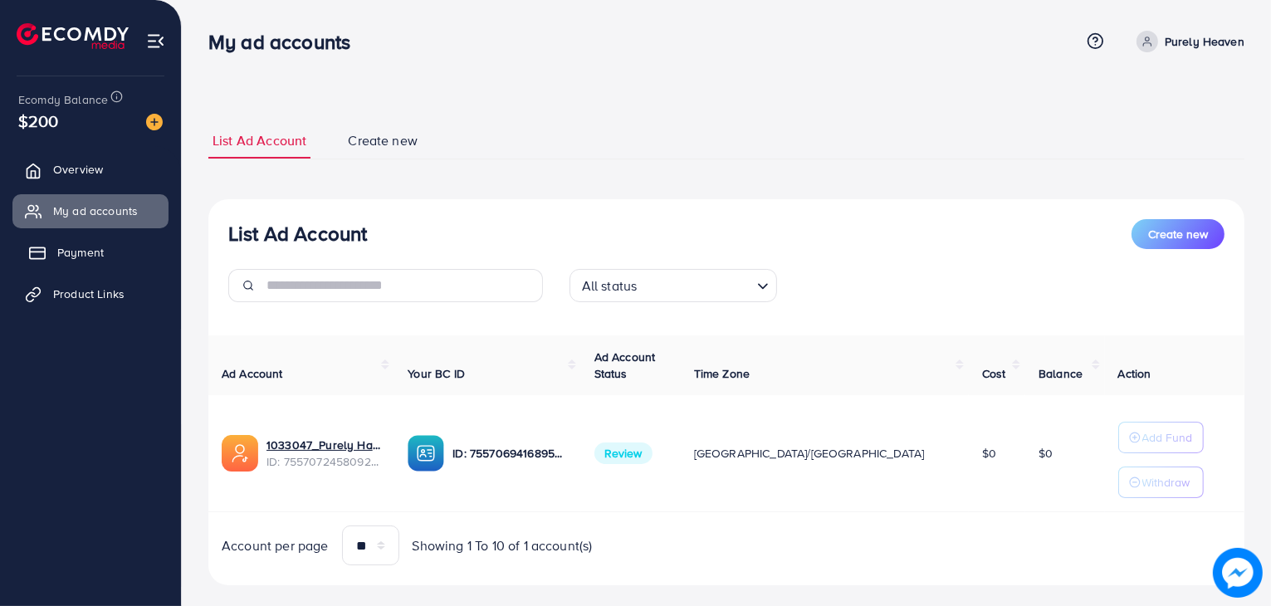
click at [93, 257] on span "Payment" at bounding box center [80, 252] width 46 height 17
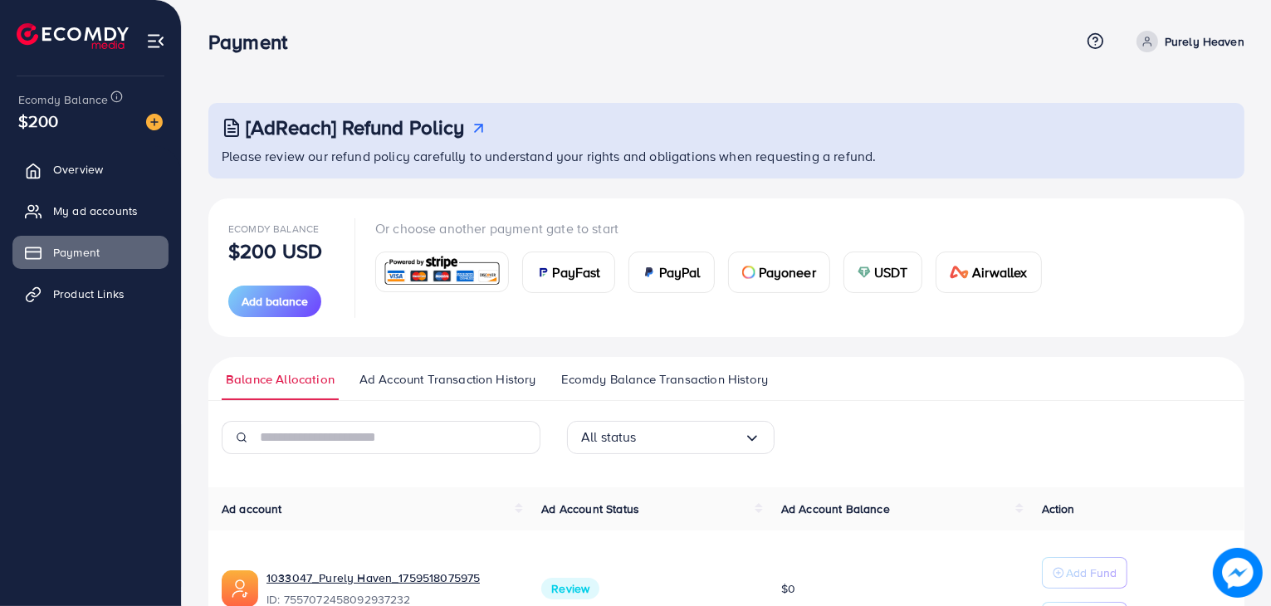
scroll to position [110, 0]
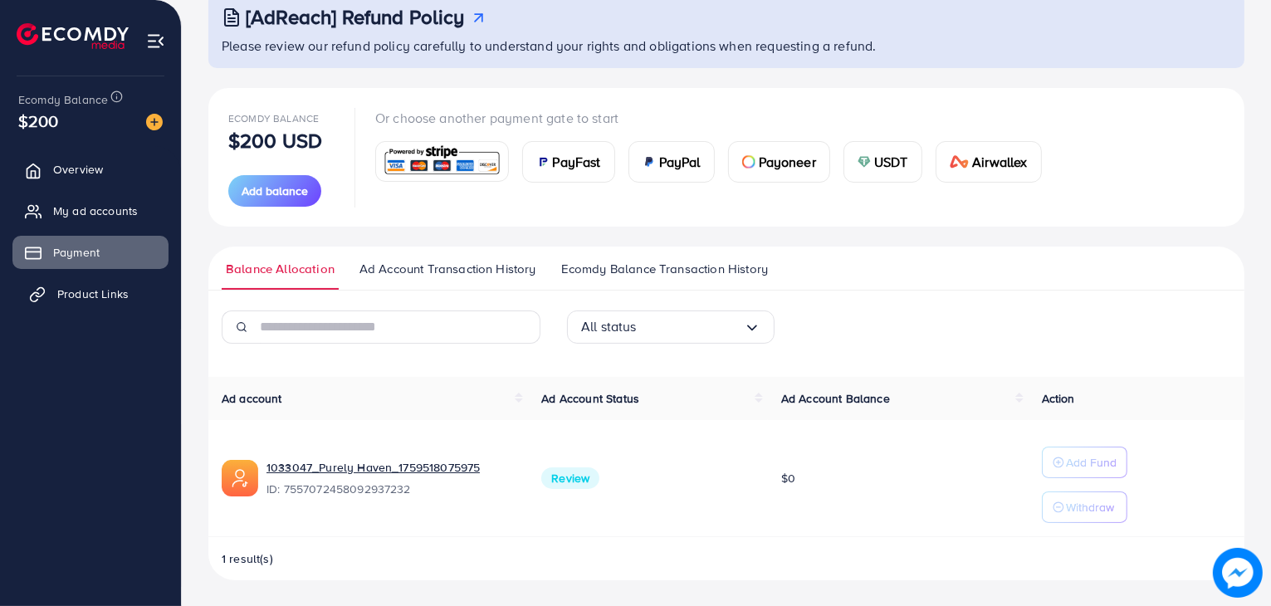
click at [113, 291] on span "Product Links" at bounding box center [92, 294] width 71 height 17
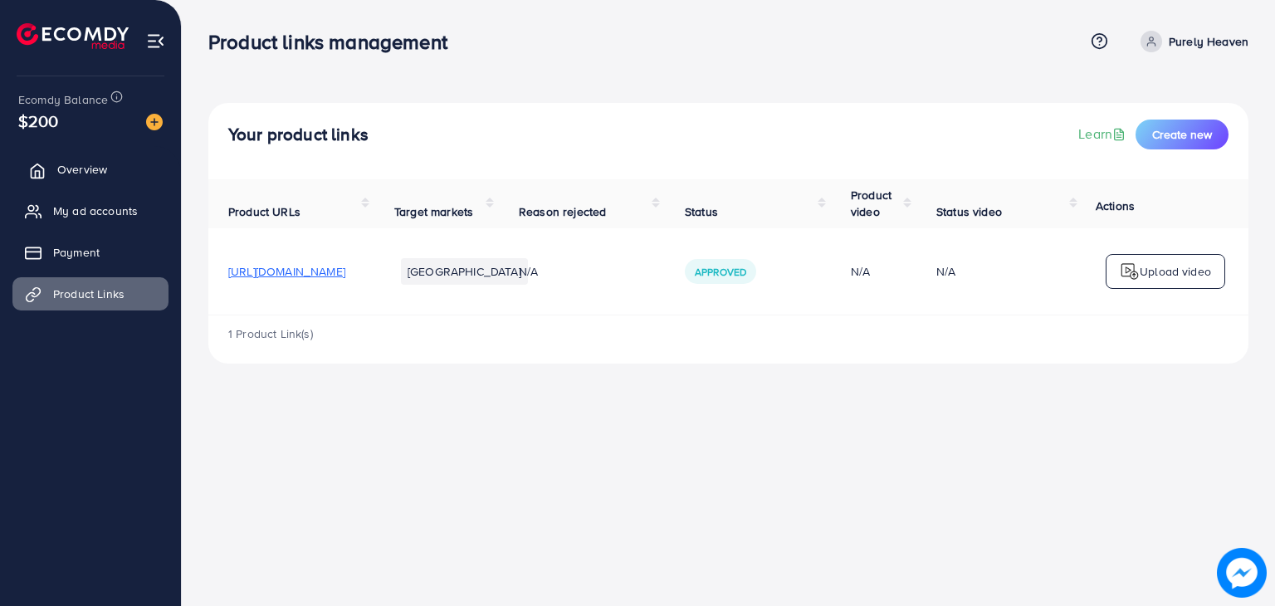
click at [72, 166] on span "Overview" at bounding box center [82, 169] width 50 height 17
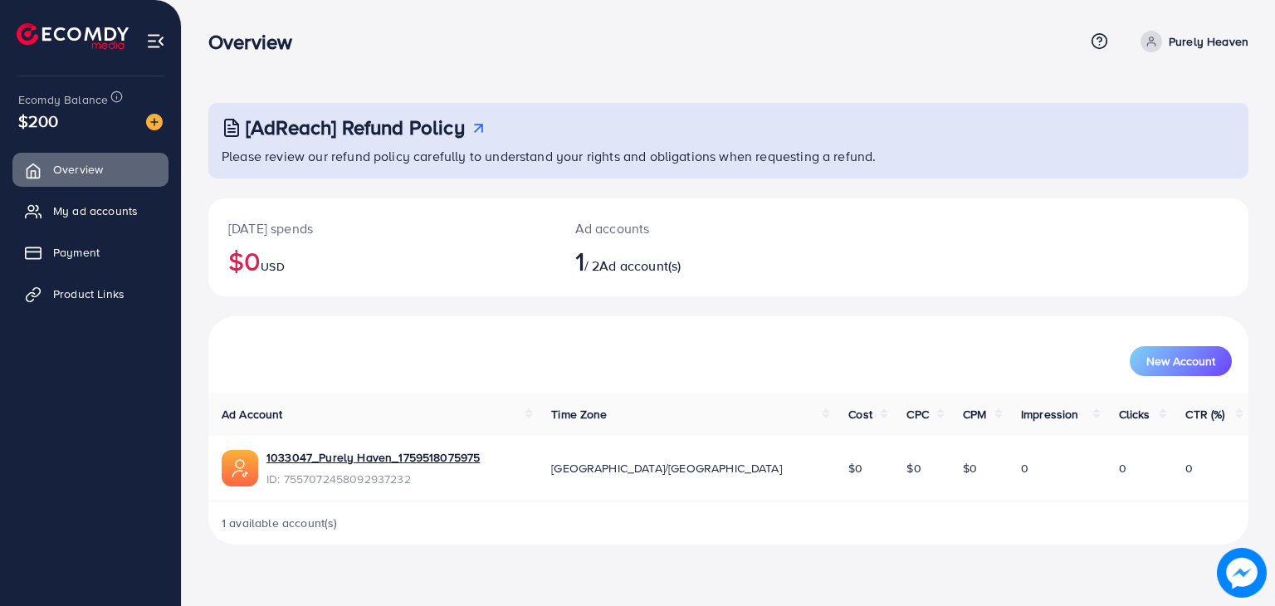
click at [1197, 46] on p "Purely Heaven" at bounding box center [1209, 42] width 80 height 20
click at [960, 77] on div "[AdReach] Refund Policy Please review our refund policy carefully to understand…" at bounding box center [728, 285] width 1093 height 571
